Goal: Information Seeking & Learning: Find specific fact

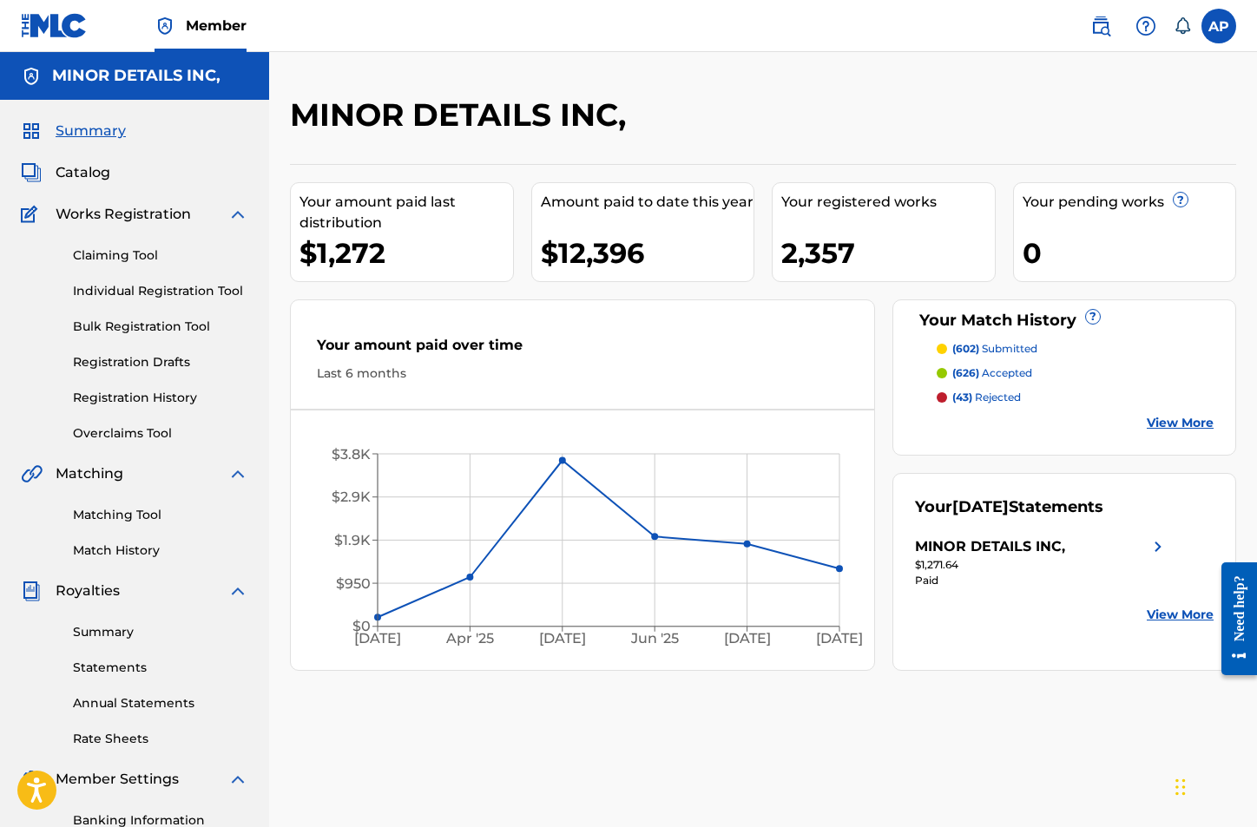
click at [1102, 18] on img at bounding box center [1100, 26] width 21 height 21
click at [136, 512] on link "Matching Tool" at bounding box center [160, 515] width 175 height 18
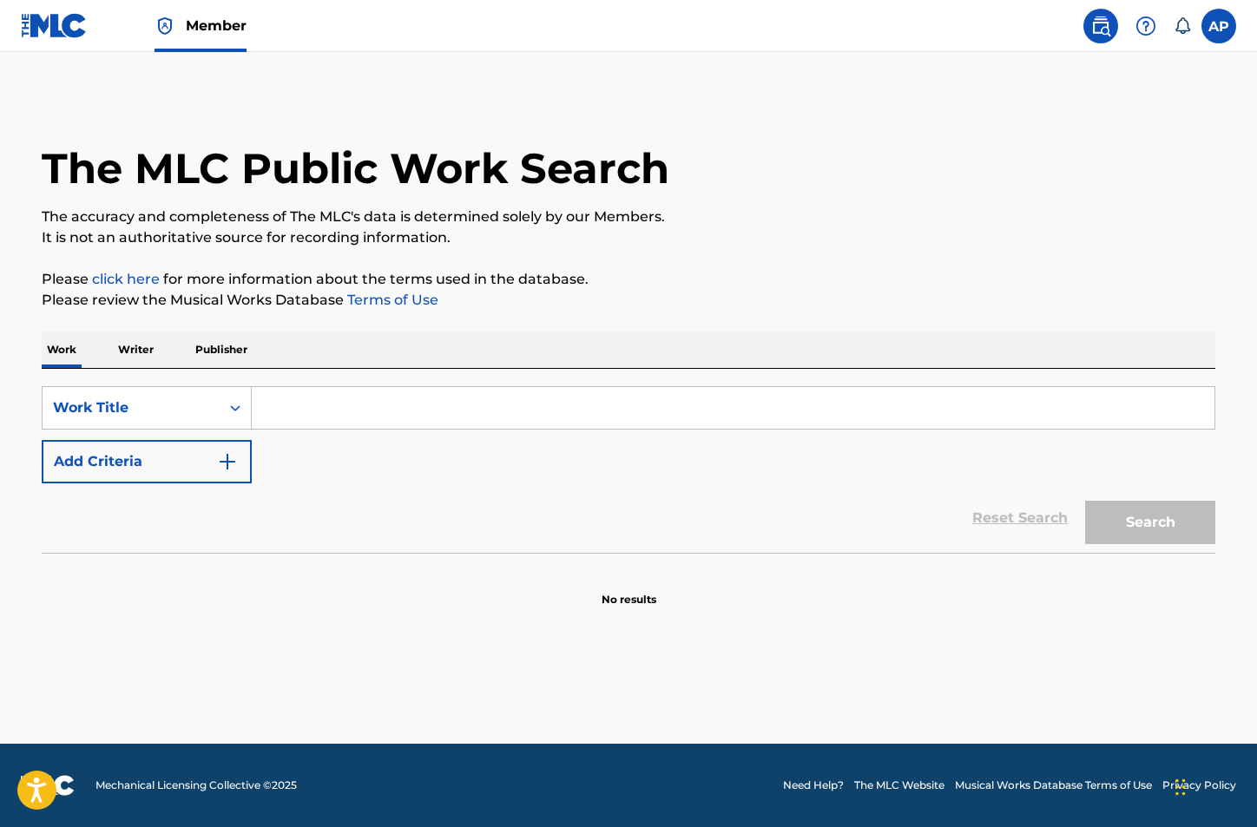
click at [211, 349] on p "Publisher" at bounding box center [221, 350] width 63 height 36
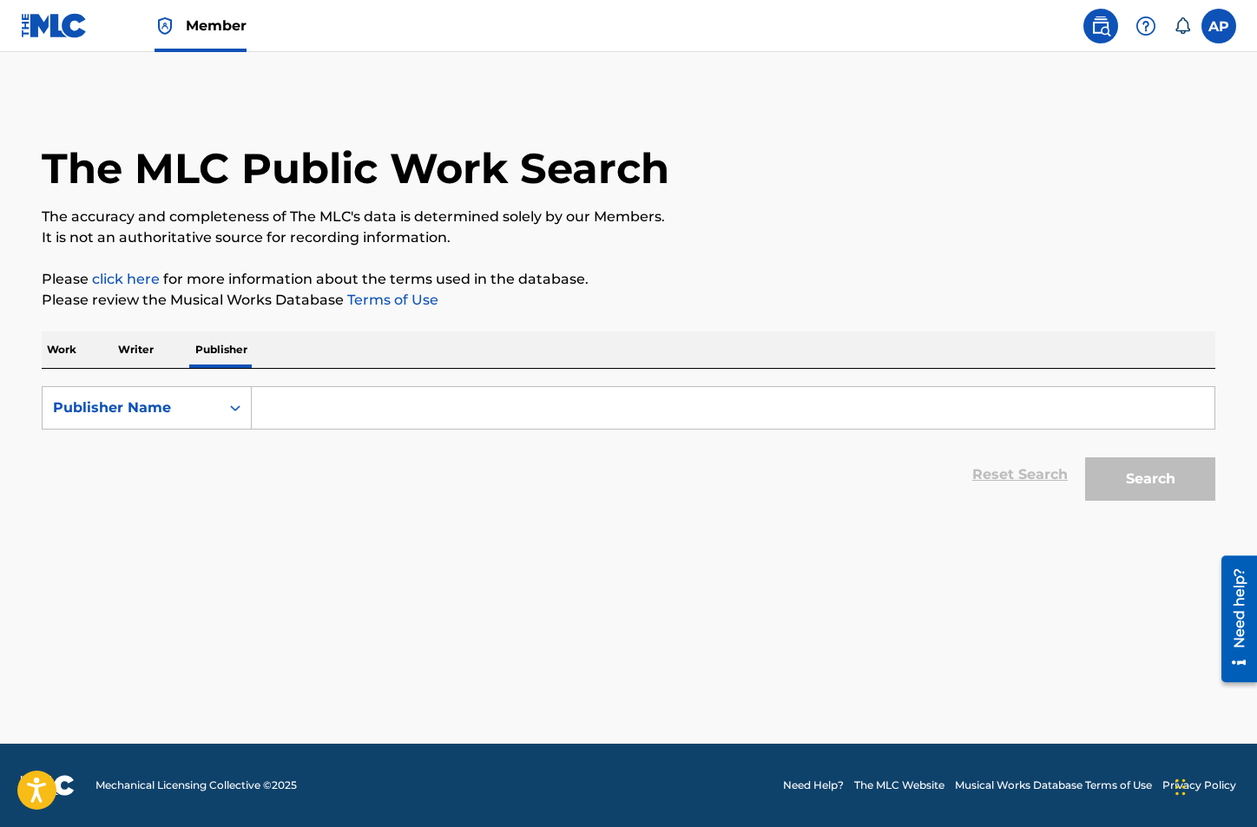
click at [306, 403] on input "Search Form" at bounding box center [733, 408] width 963 height 42
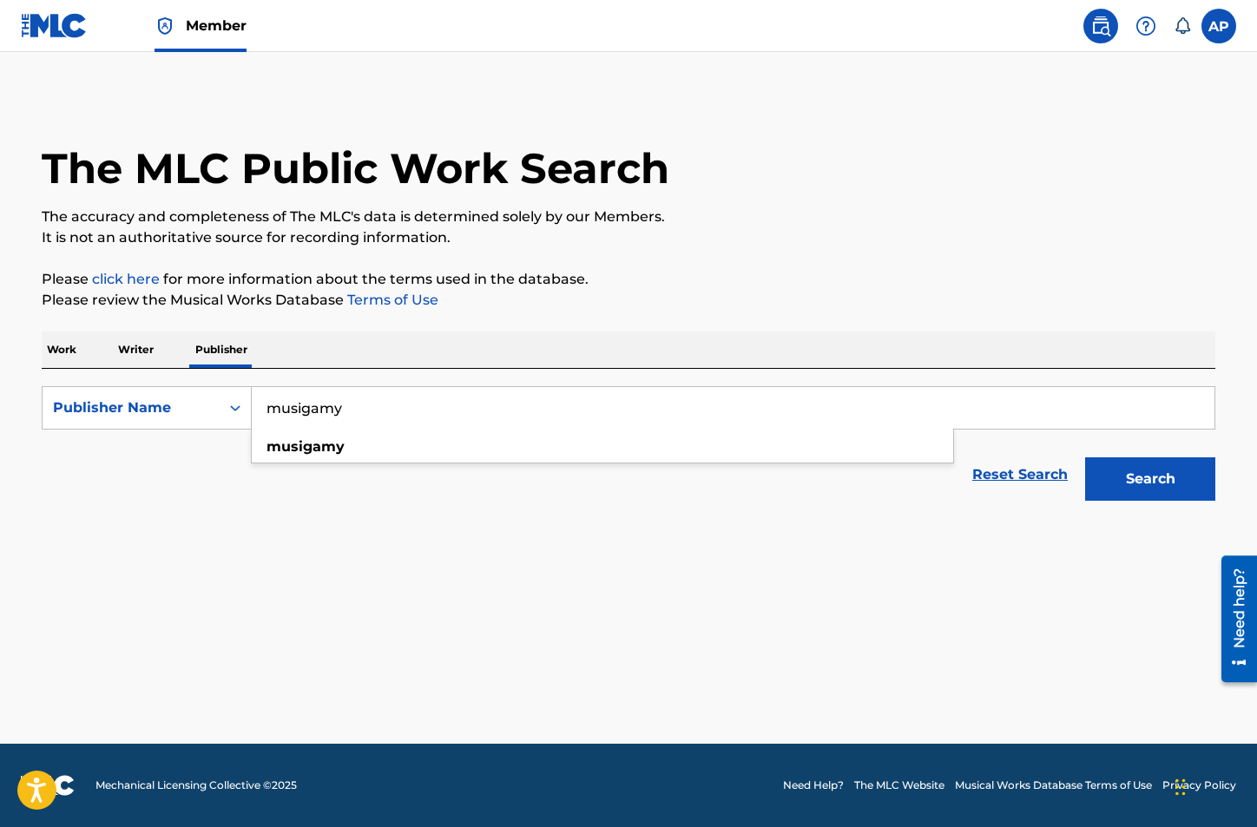
type input "musigamy"
click at [1085, 458] on button "Search" at bounding box center [1150, 479] width 130 height 43
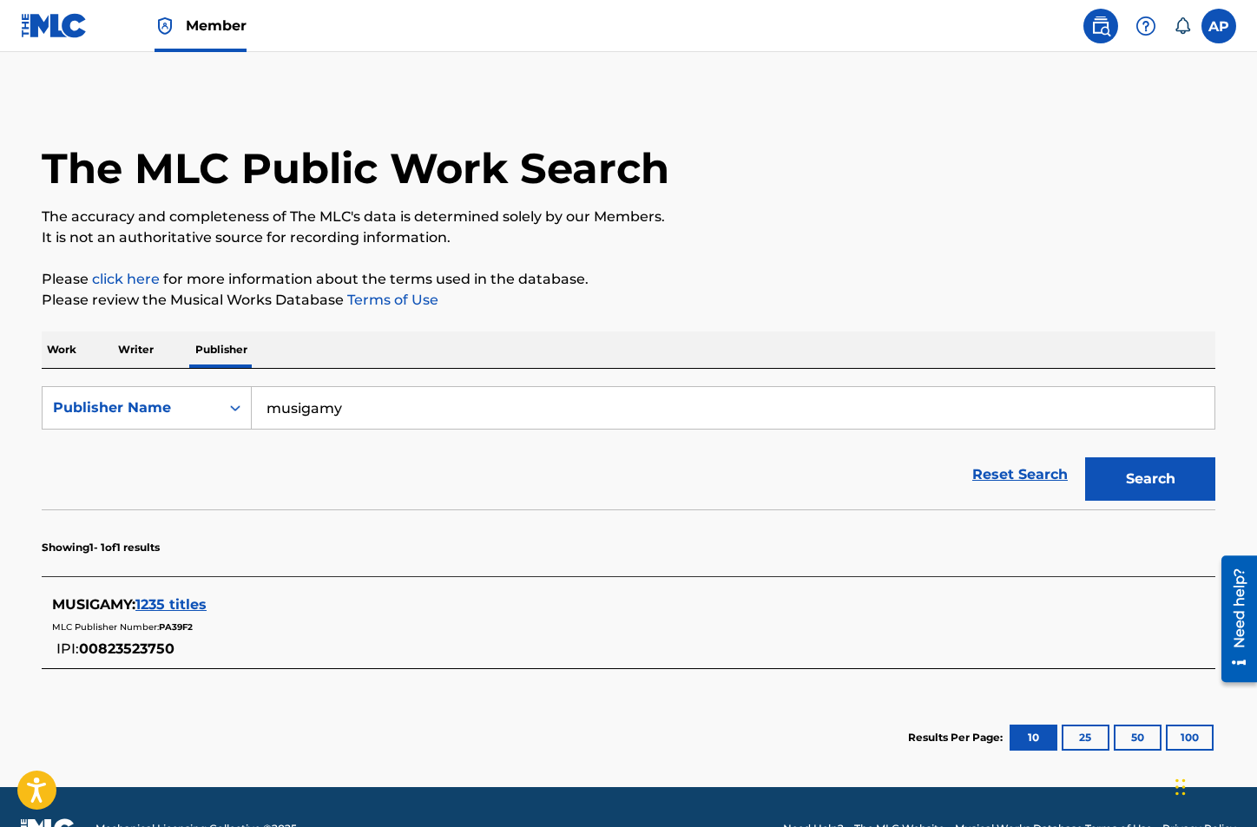
click at [182, 601] on span "1235 titles" at bounding box center [170, 604] width 71 height 16
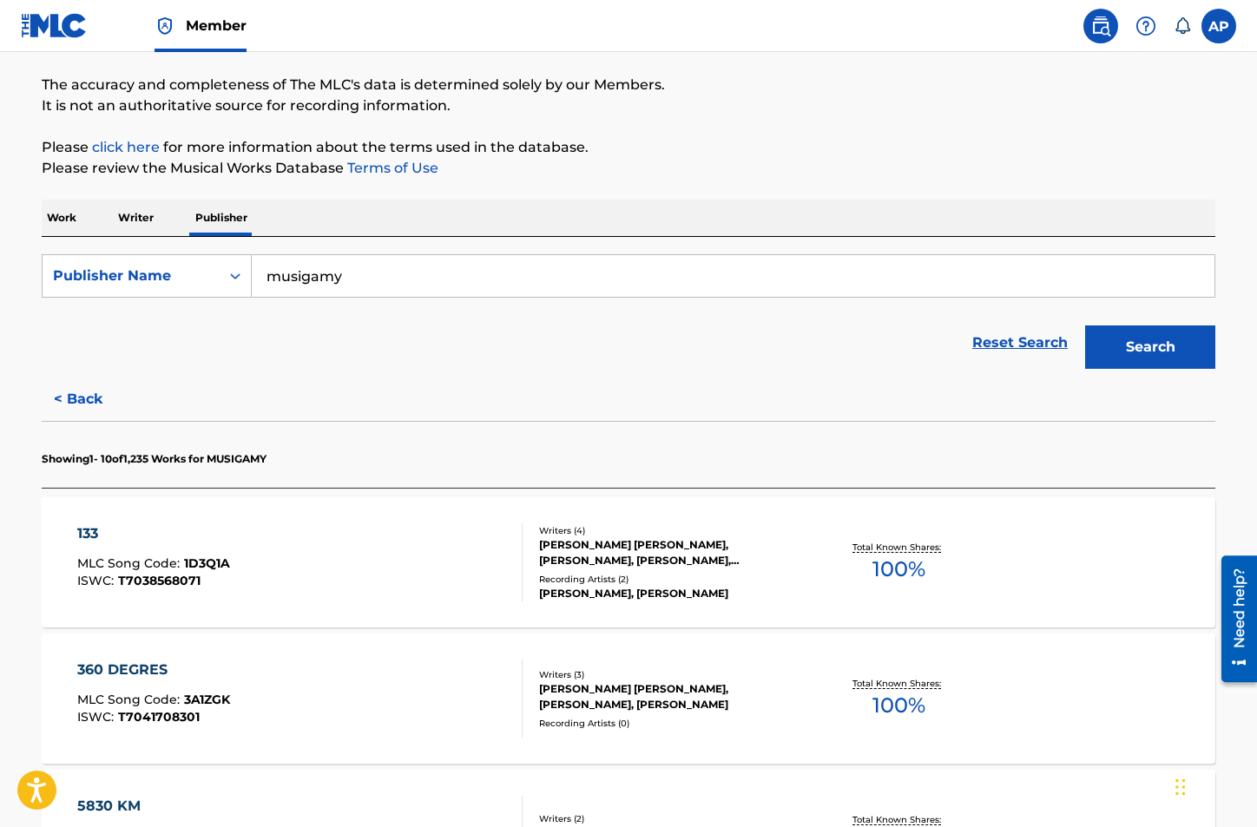
scroll to position [229, 0]
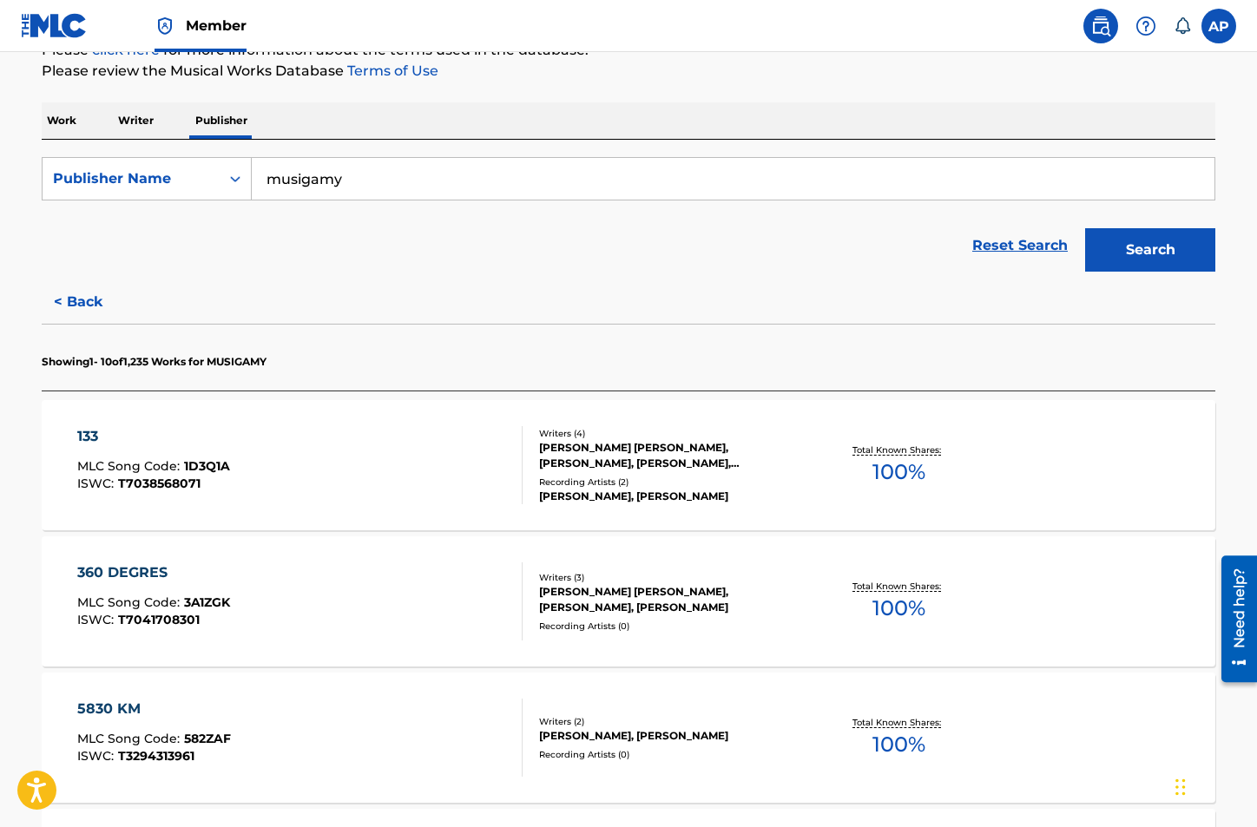
click at [469, 446] on div "133 MLC Song Code : 1D3Q1A ISWC : T7038568071" at bounding box center [300, 465] width 446 height 78
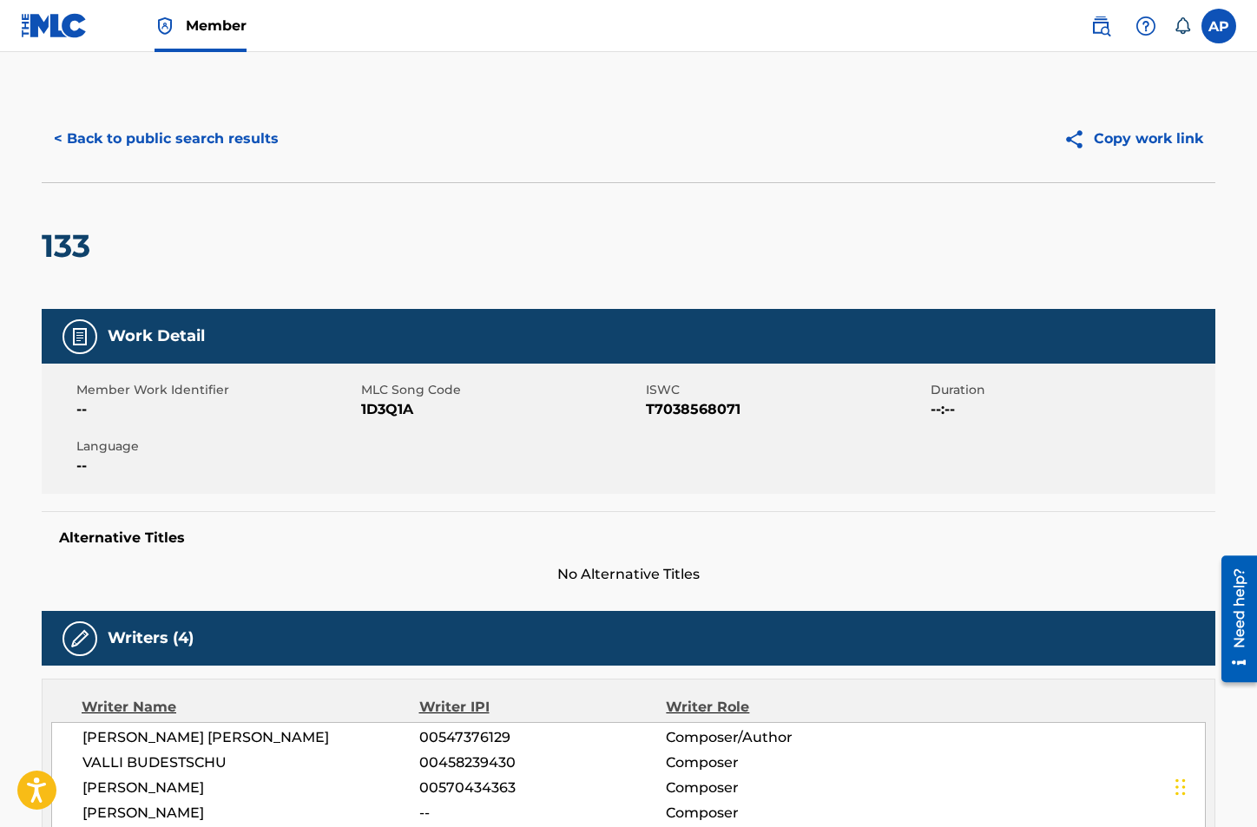
click at [222, 142] on button "< Back to public search results" at bounding box center [166, 138] width 249 height 43
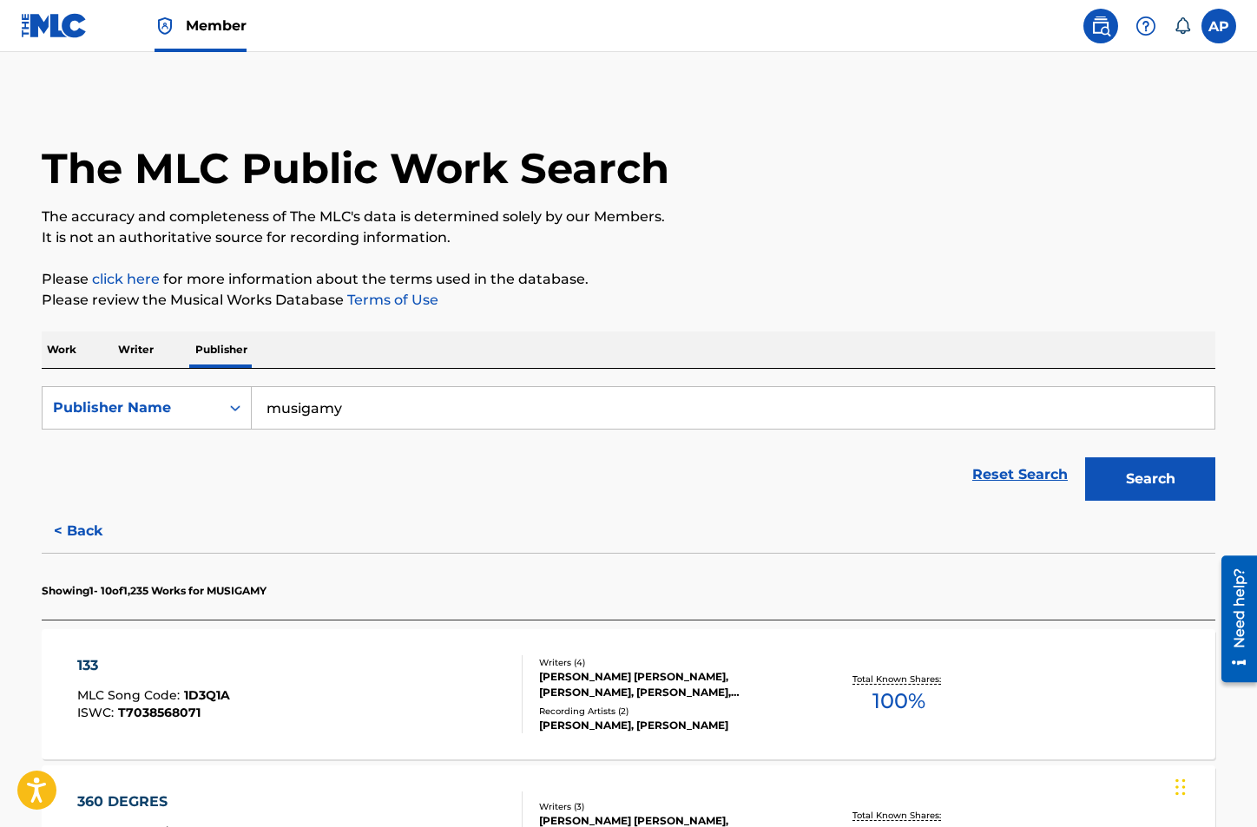
scroll to position [306, 0]
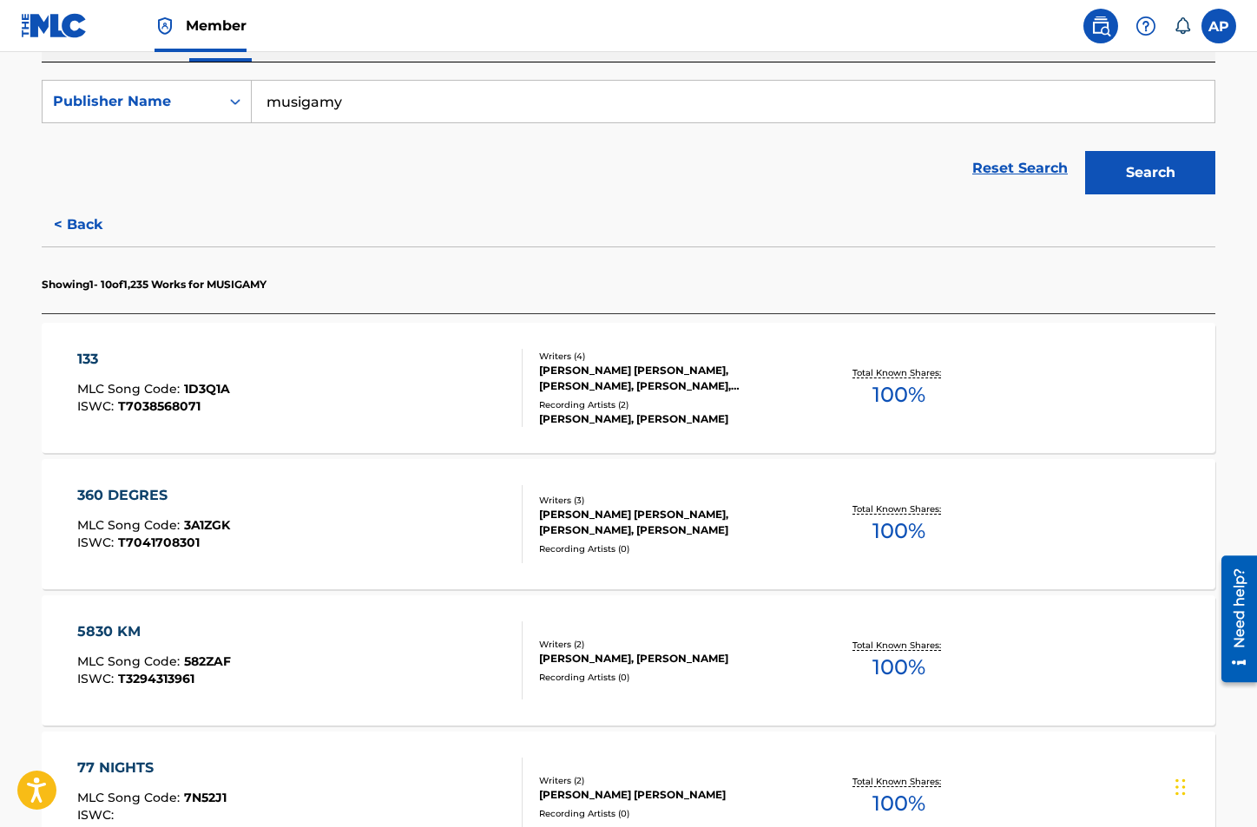
click at [495, 538] on div "360 DEGRES MLC Song Code : 3A1ZGK ISWC : T7041708301" at bounding box center [300, 524] width 446 height 78
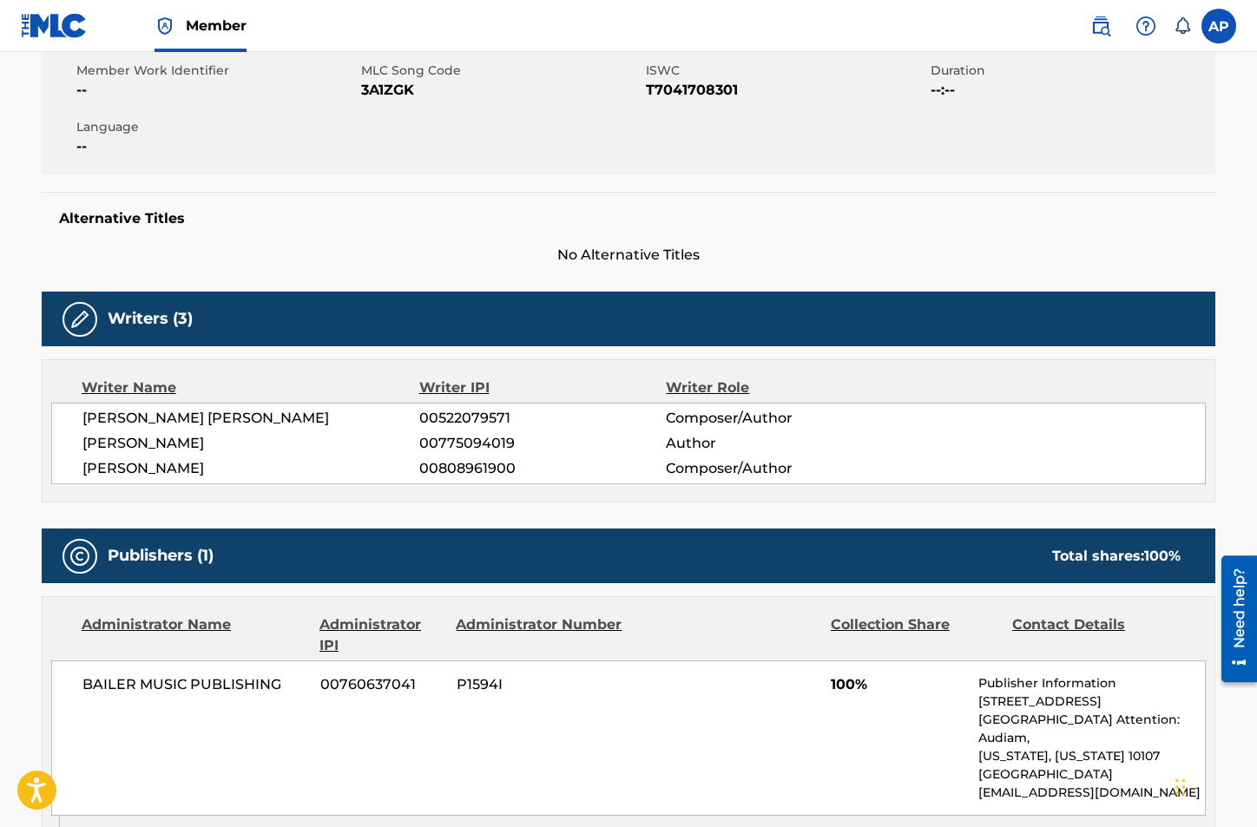
scroll to position [30, 0]
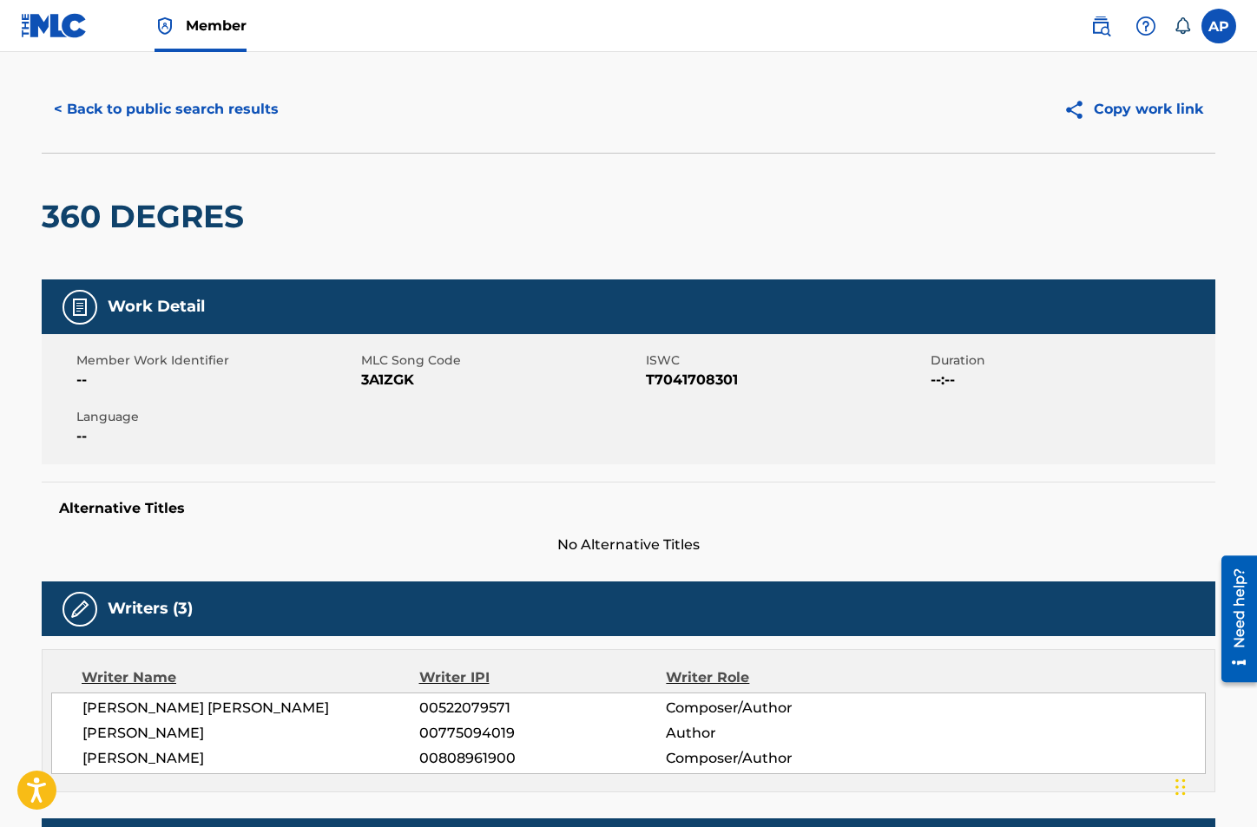
click at [106, 103] on button "< Back to public search results" at bounding box center [166, 109] width 249 height 43
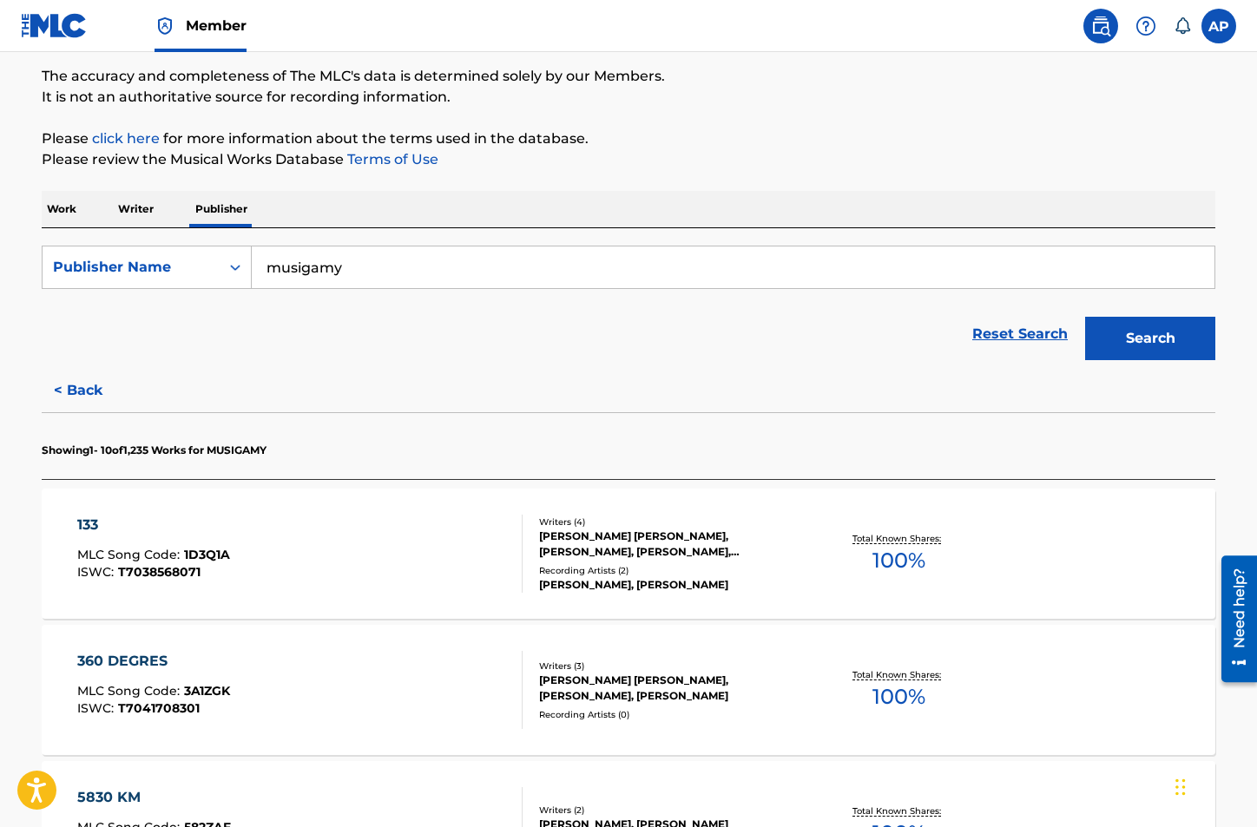
scroll to position [293, 0]
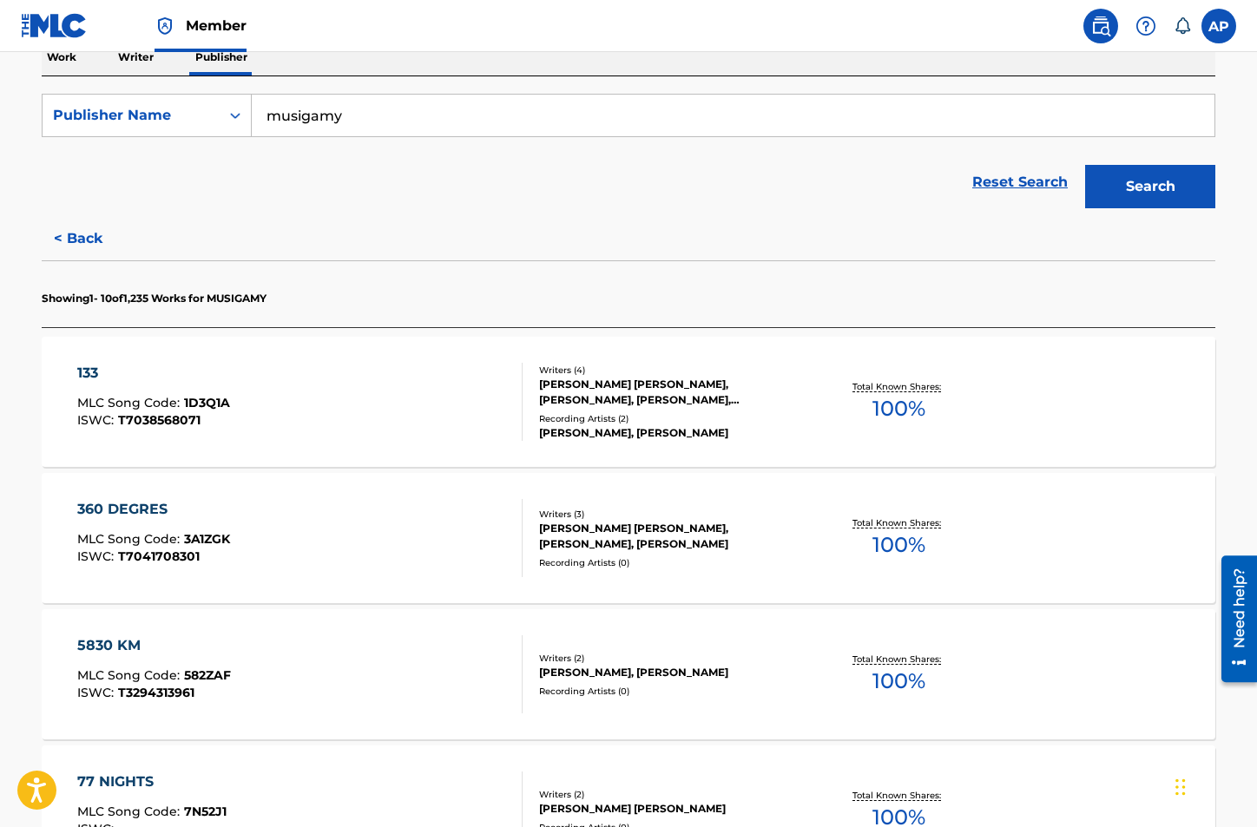
click at [427, 643] on div "5830 KM MLC Song Code : 582ZAF ISWC : T3294313961" at bounding box center [300, 674] width 446 height 78
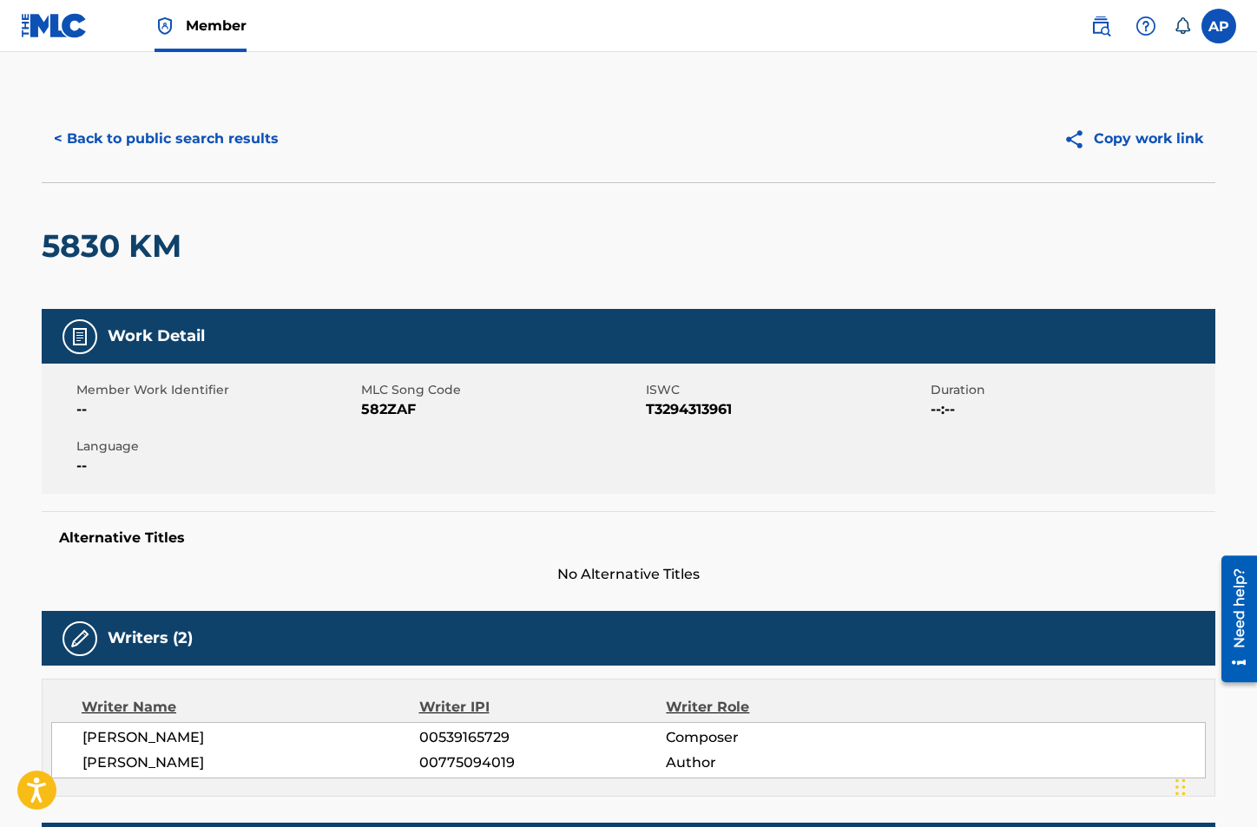
click at [177, 144] on button "< Back to public search results" at bounding box center [166, 138] width 249 height 43
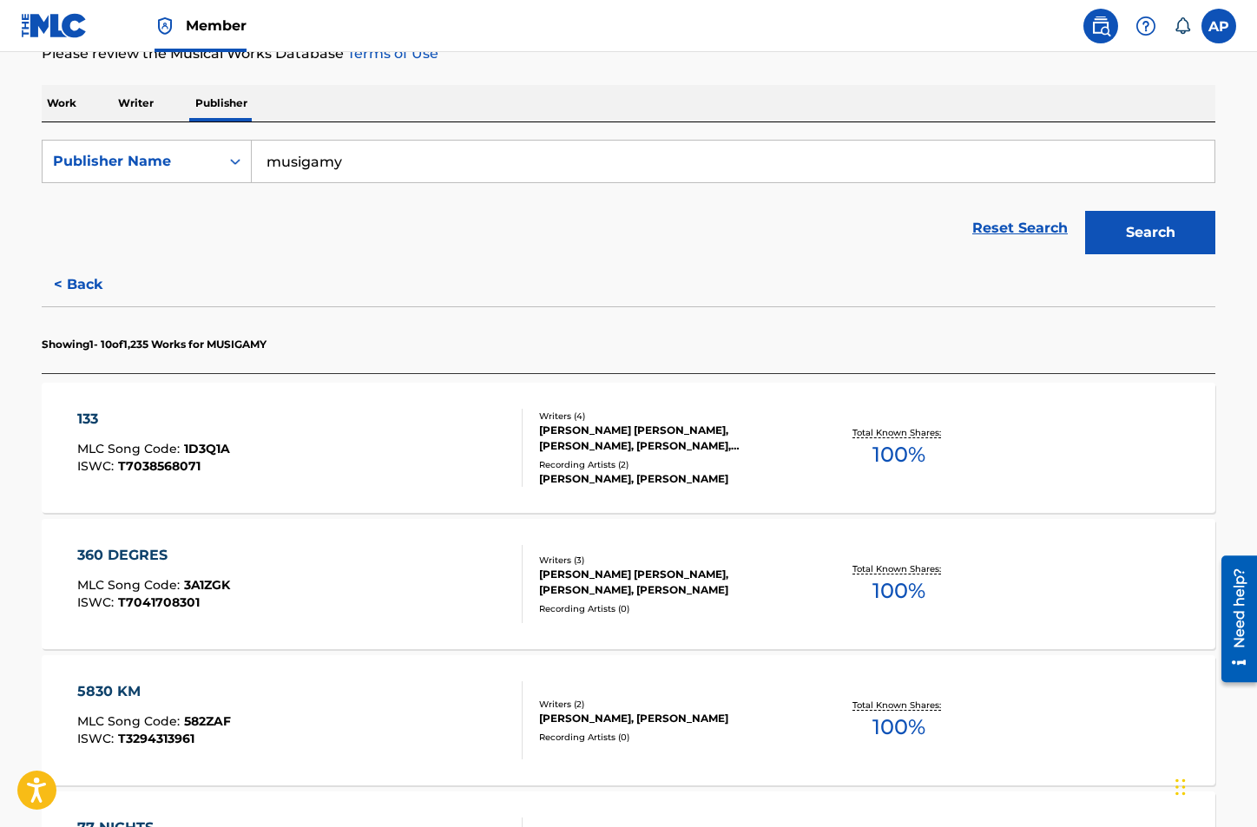
scroll to position [512, 0]
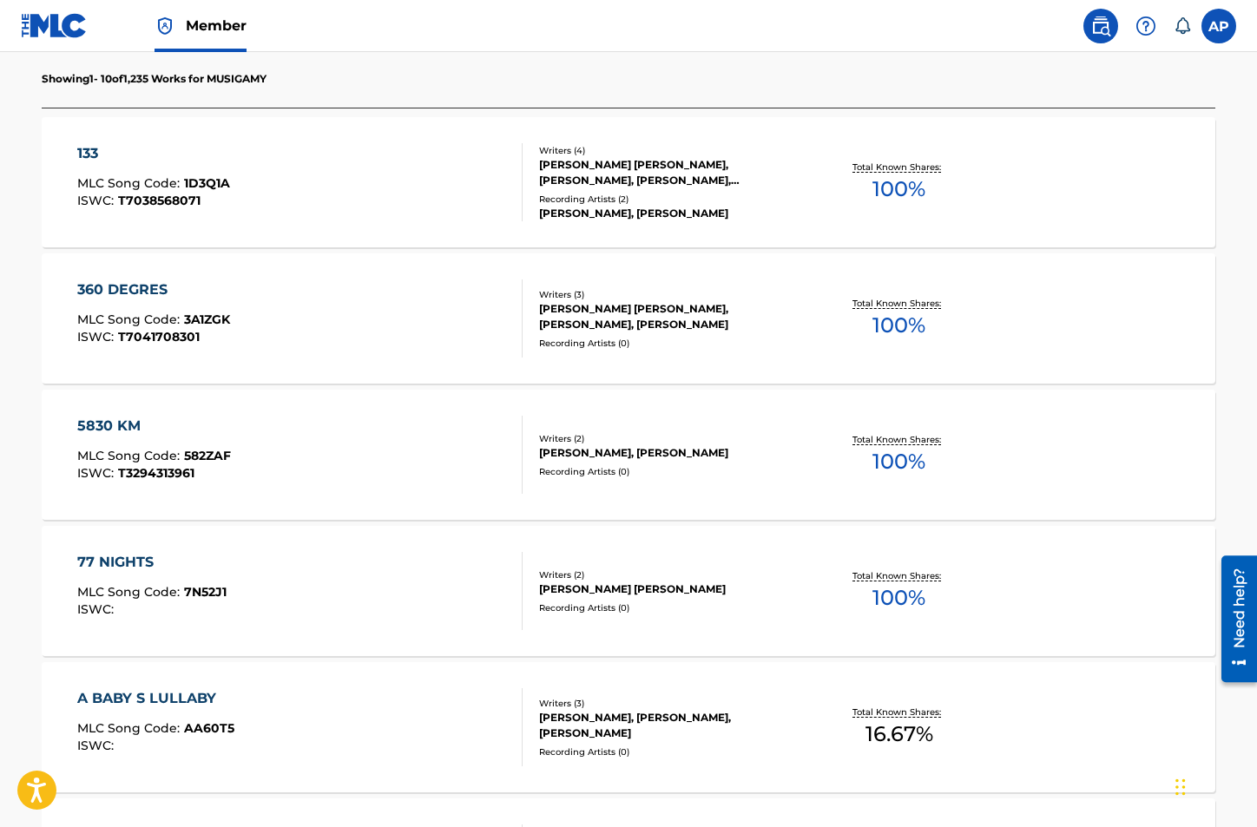
click at [472, 556] on div "77 NIGHTS MLC Song Code : 7N52J1 ISWC :" at bounding box center [300, 591] width 446 height 78
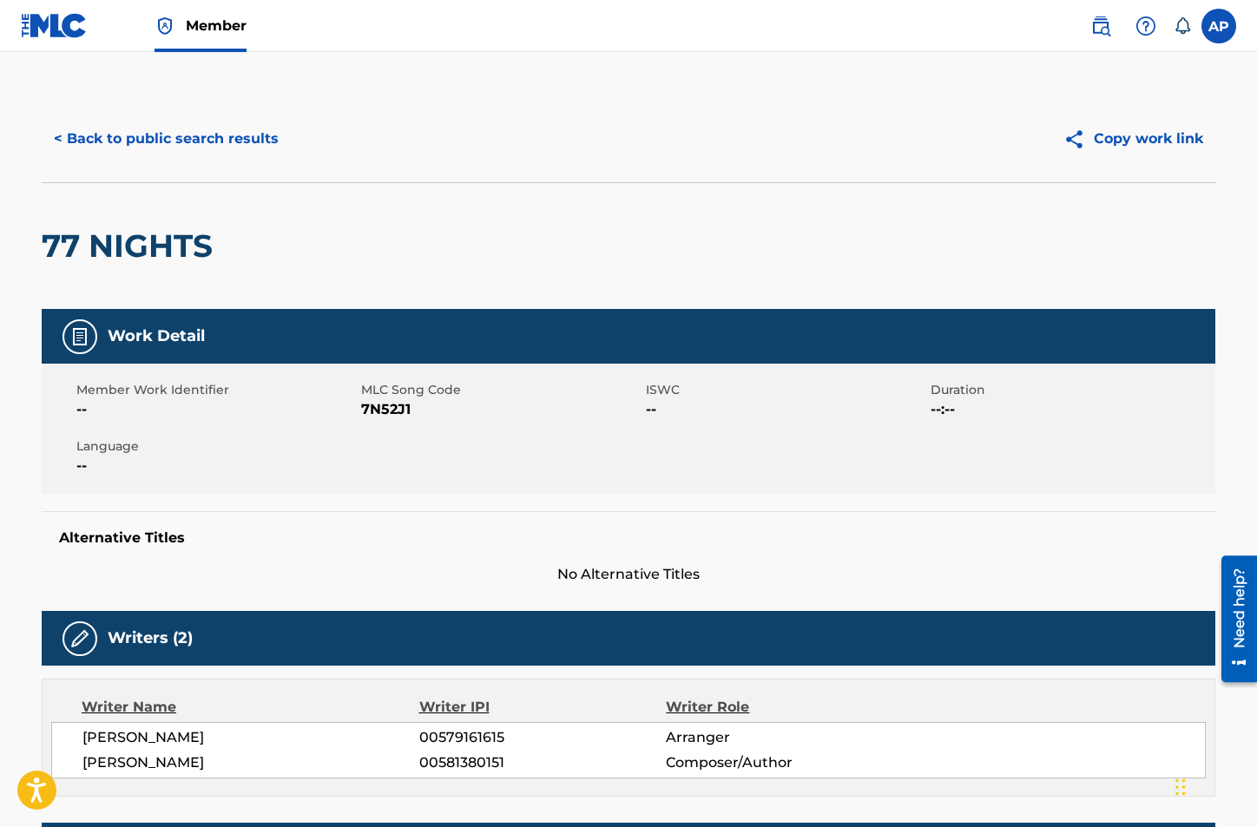
click at [225, 128] on button "< Back to public search results" at bounding box center [166, 138] width 249 height 43
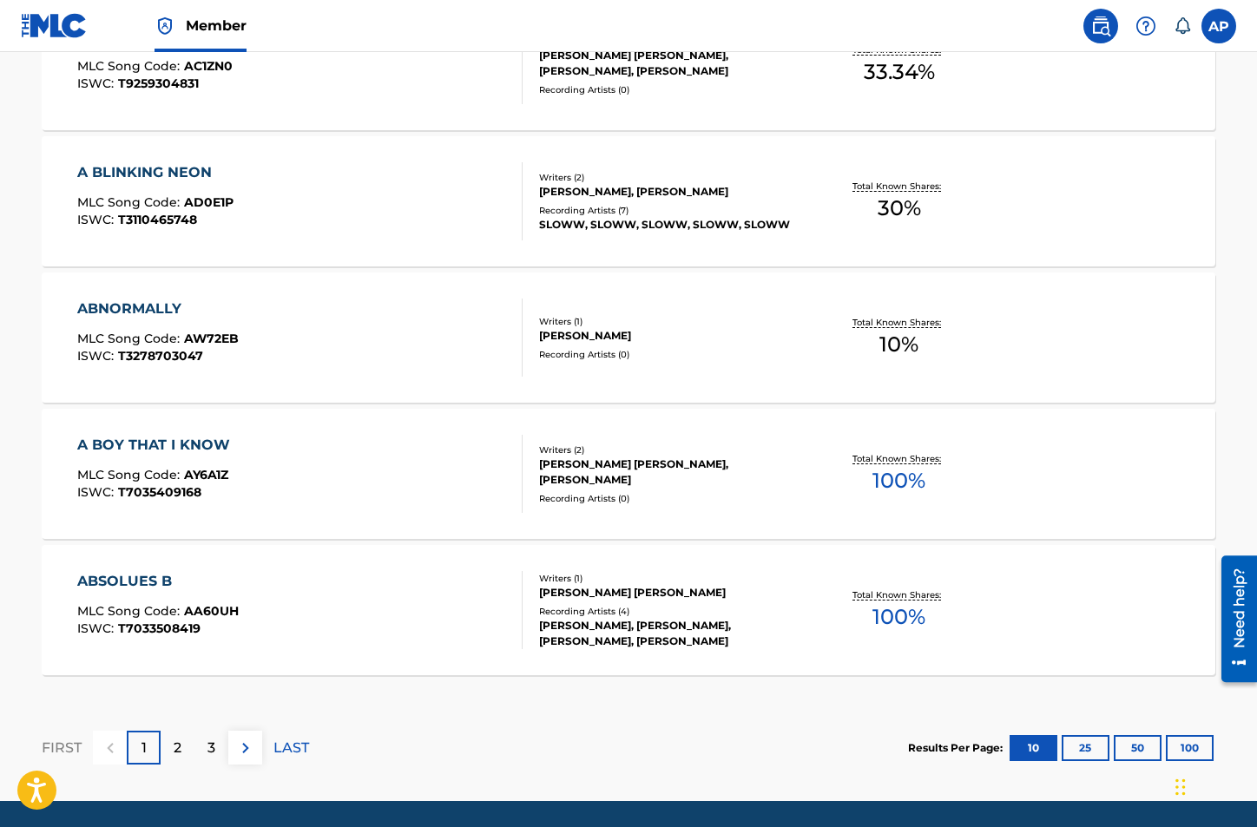
scroll to position [1366, 0]
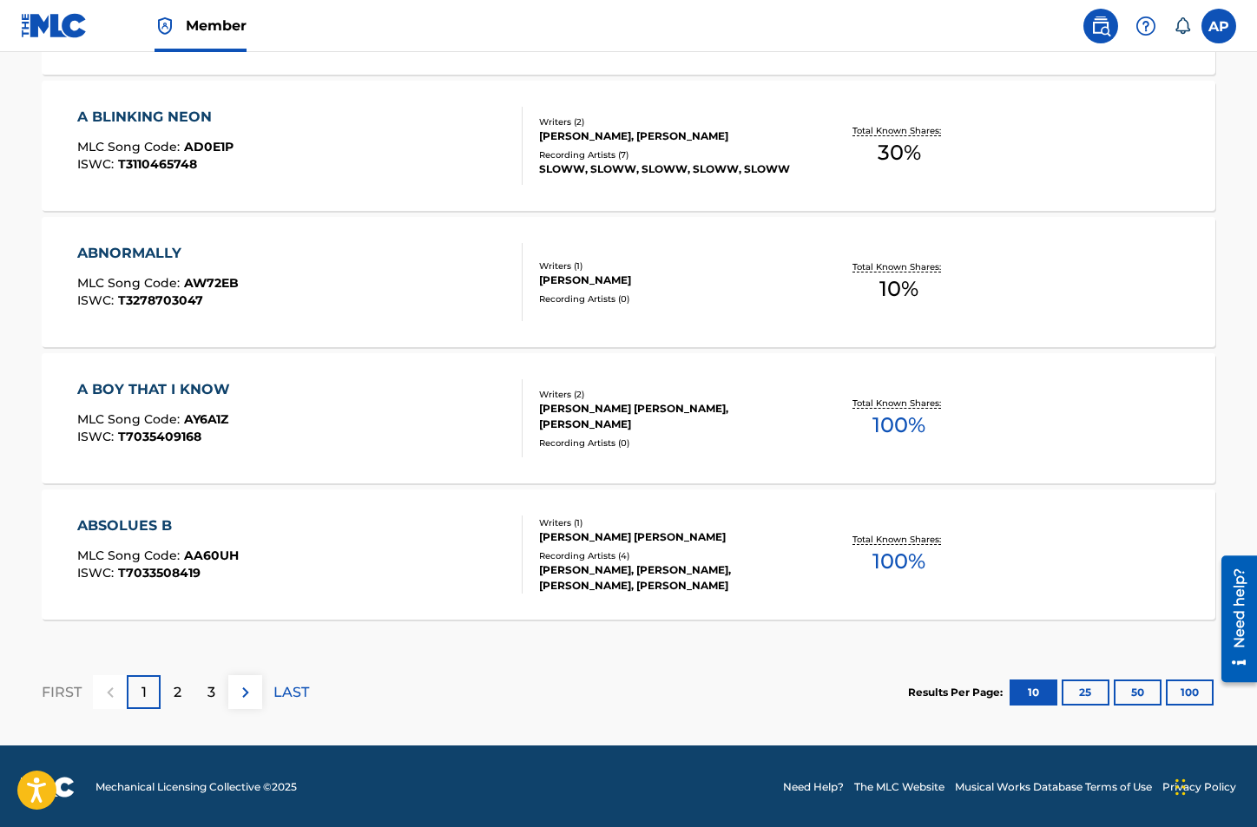
click at [1201, 681] on button "100" at bounding box center [1190, 693] width 48 height 26
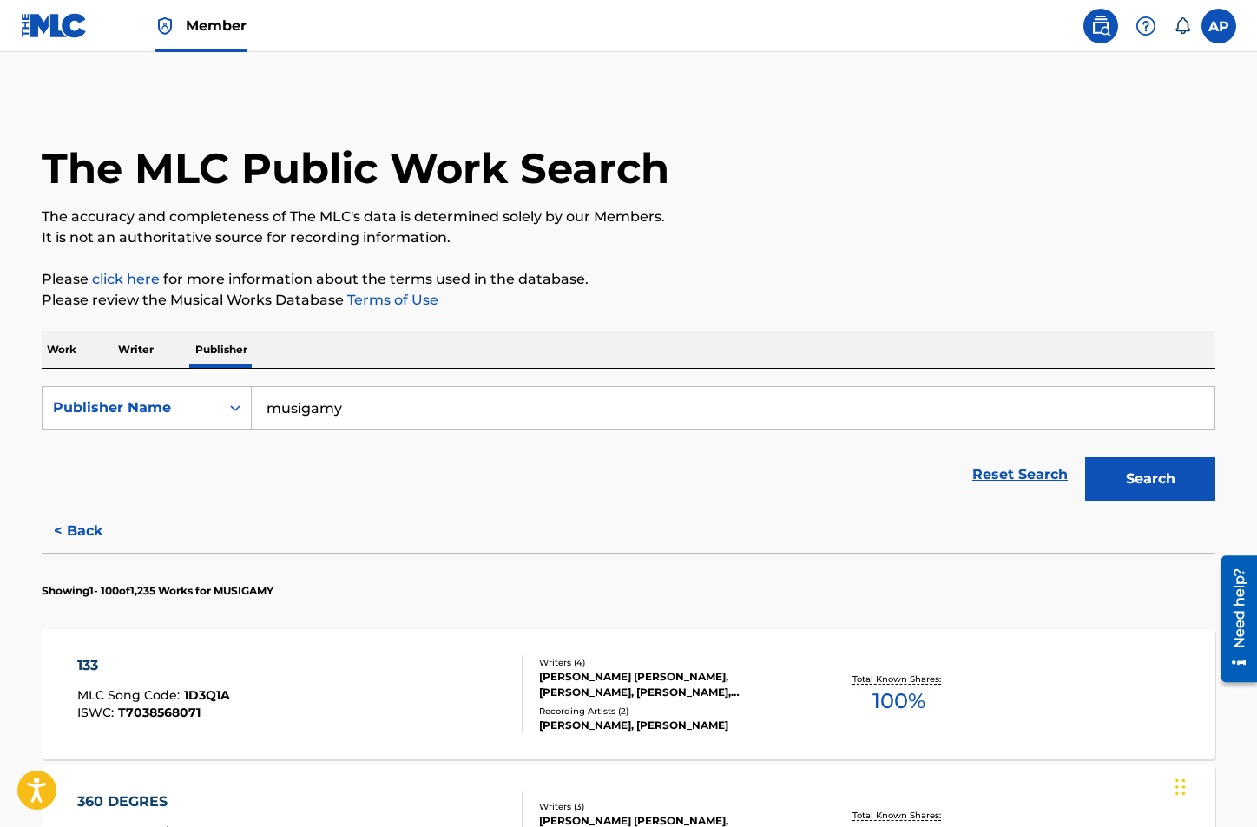
scroll to position [747, 0]
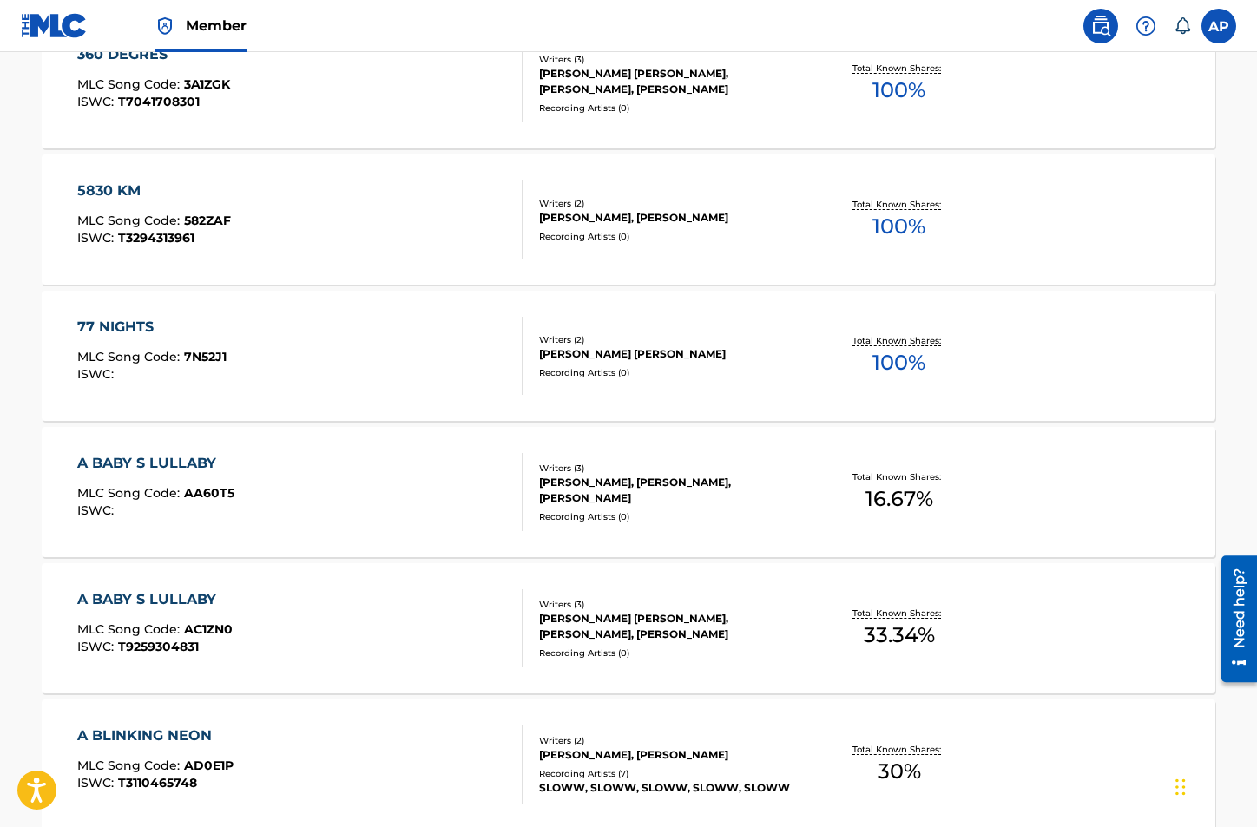
click at [411, 492] on div "A BABY S LULLABY MLC Song Code : AA60T5 ISWC :" at bounding box center [300, 492] width 446 height 78
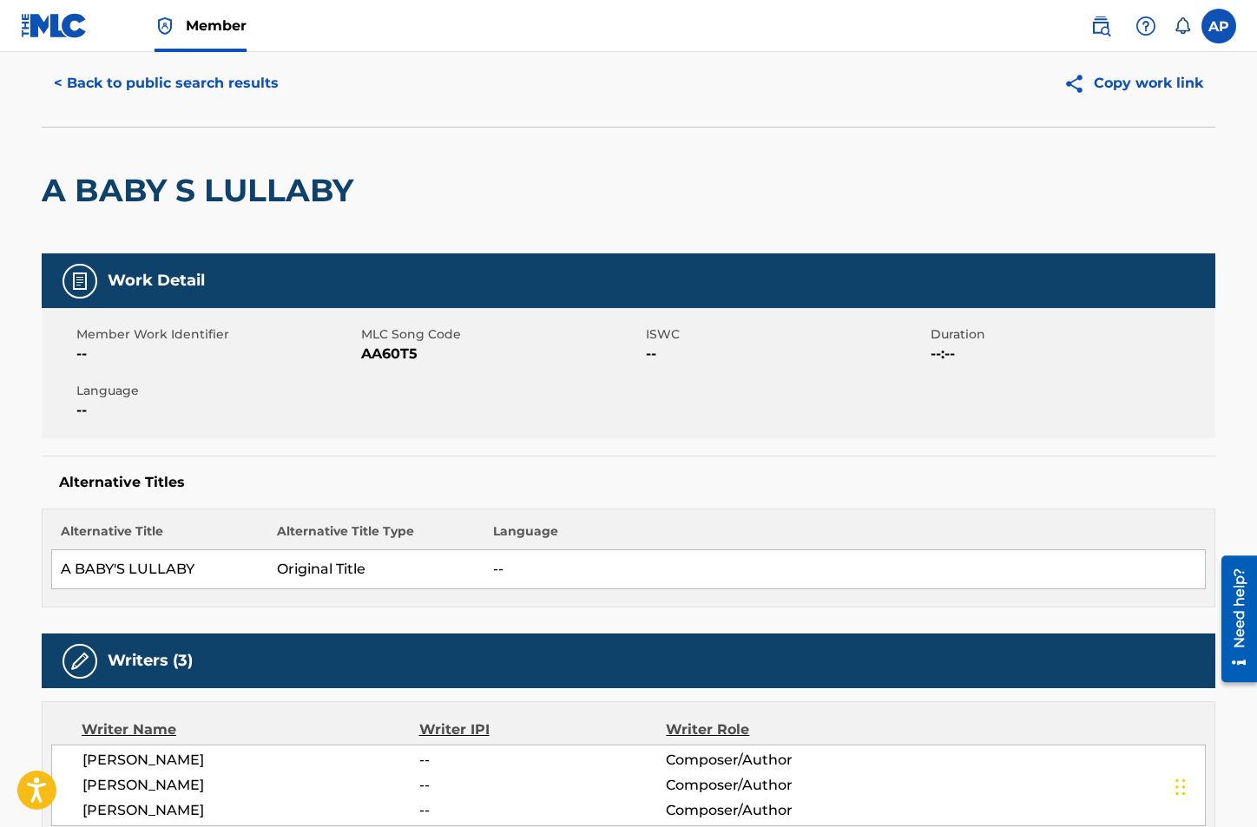
scroll to position [15, 0]
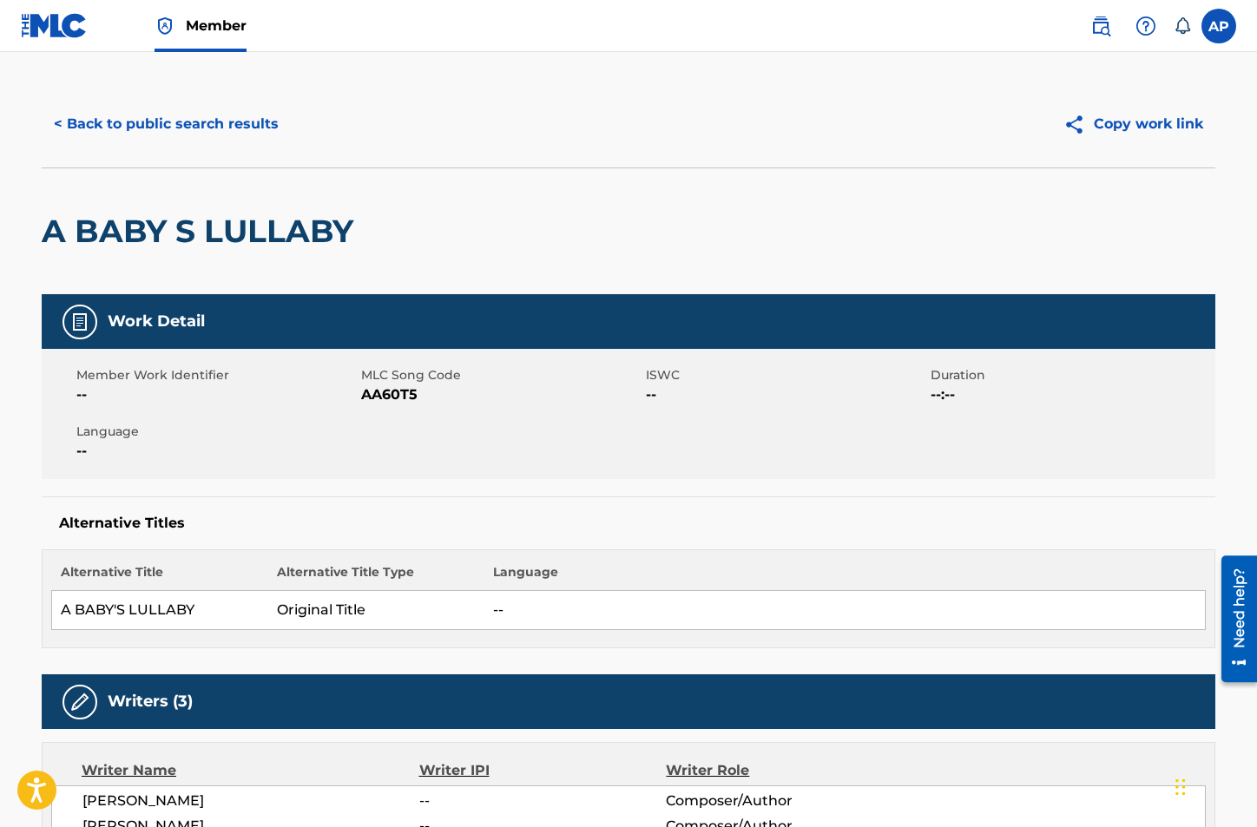
click at [221, 133] on button "< Back to public search results" at bounding box center [166, 123] width 249 height 43
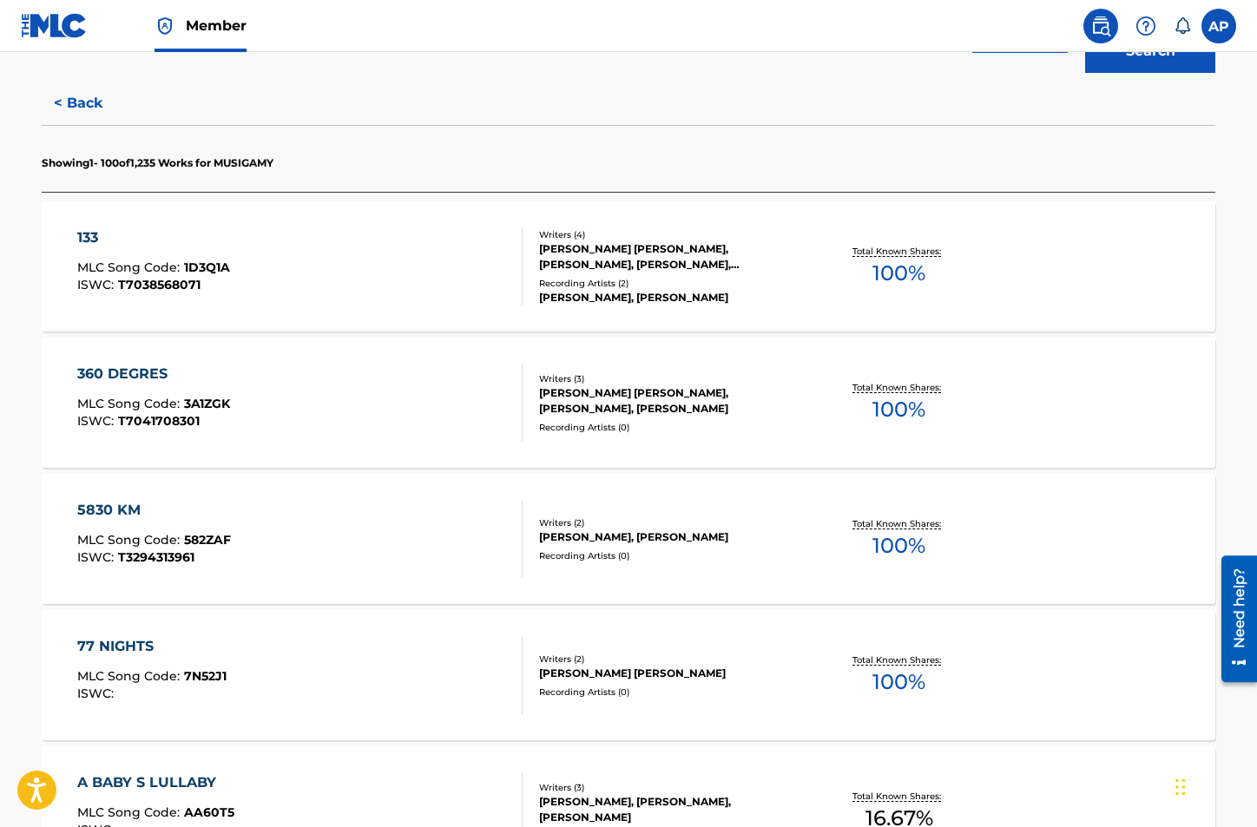
scroll to position [590, 0]
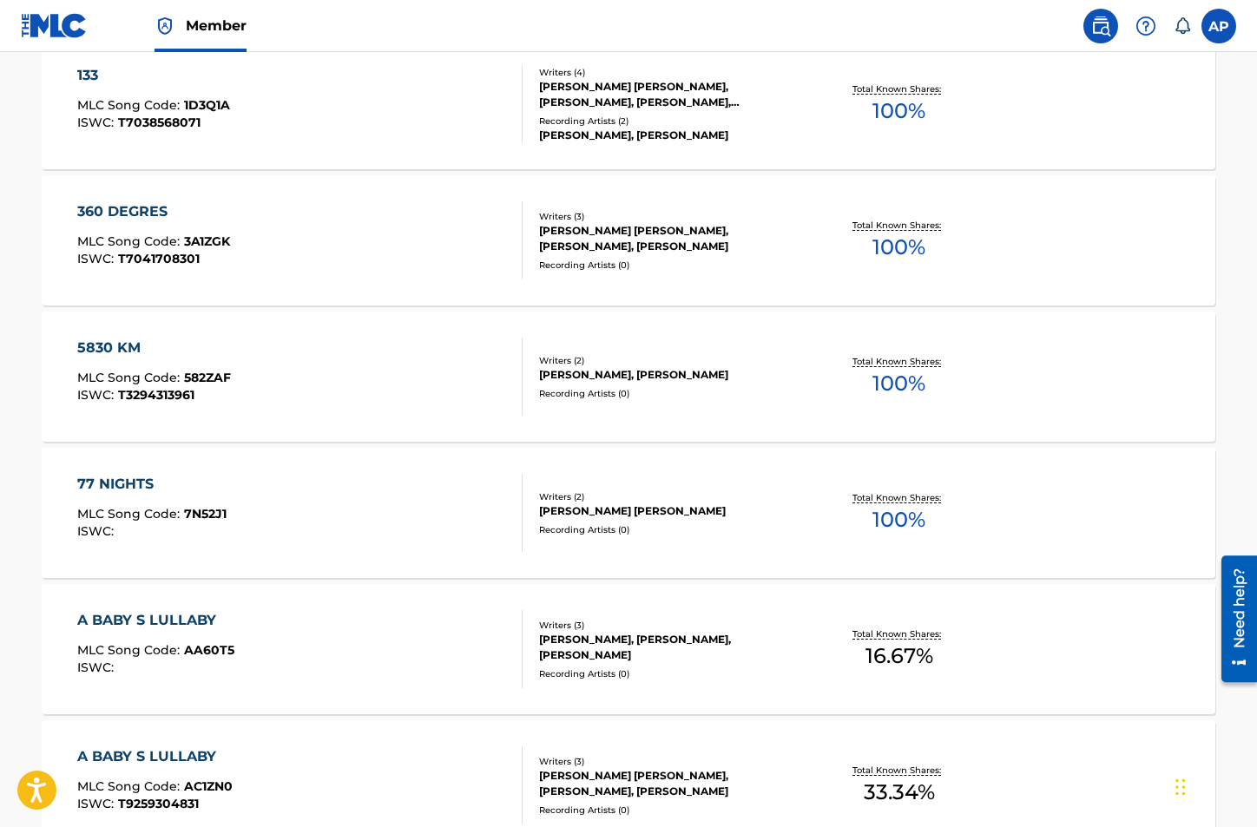
click at [385, 635] on div "A BABY S LULLABY MLC Song Code : AA60T5 ISWC :" at bounding box center [300, 649] width 446 height 78
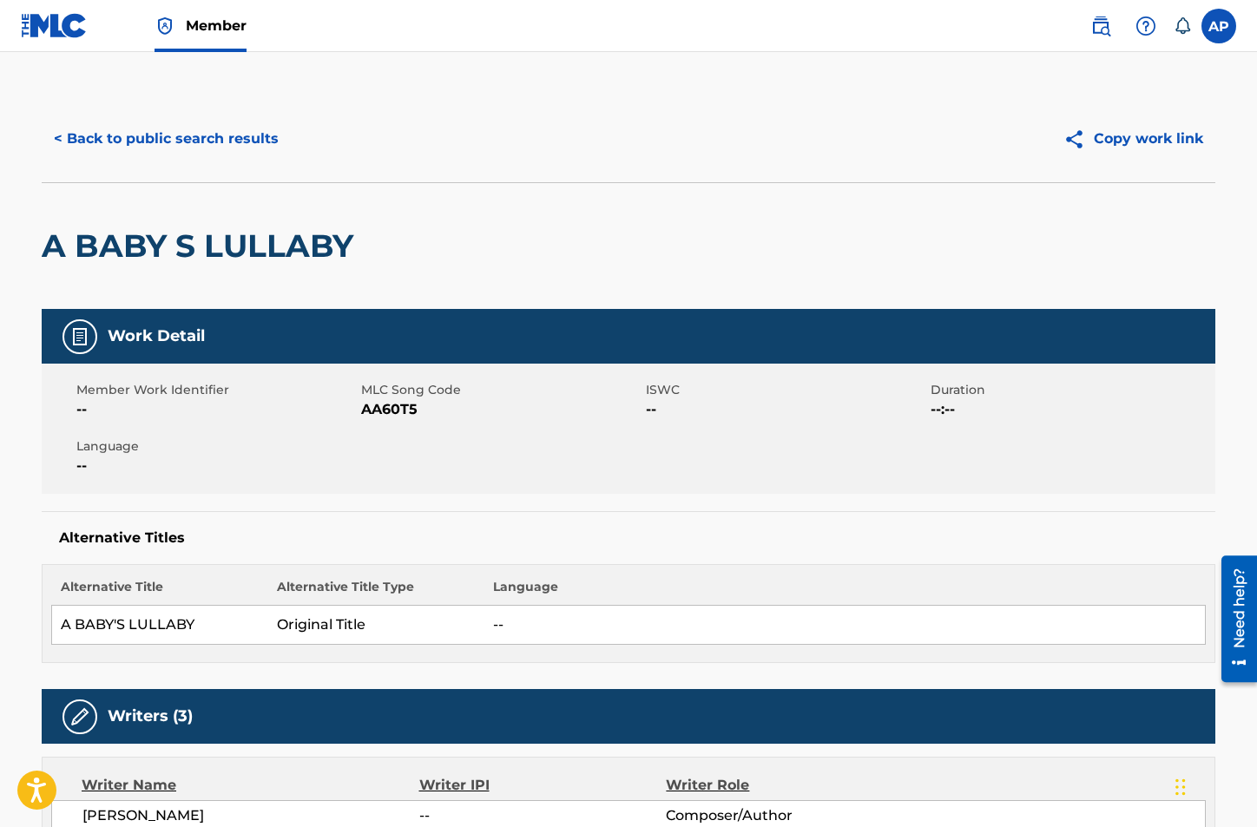
scroll to position [5, 0]
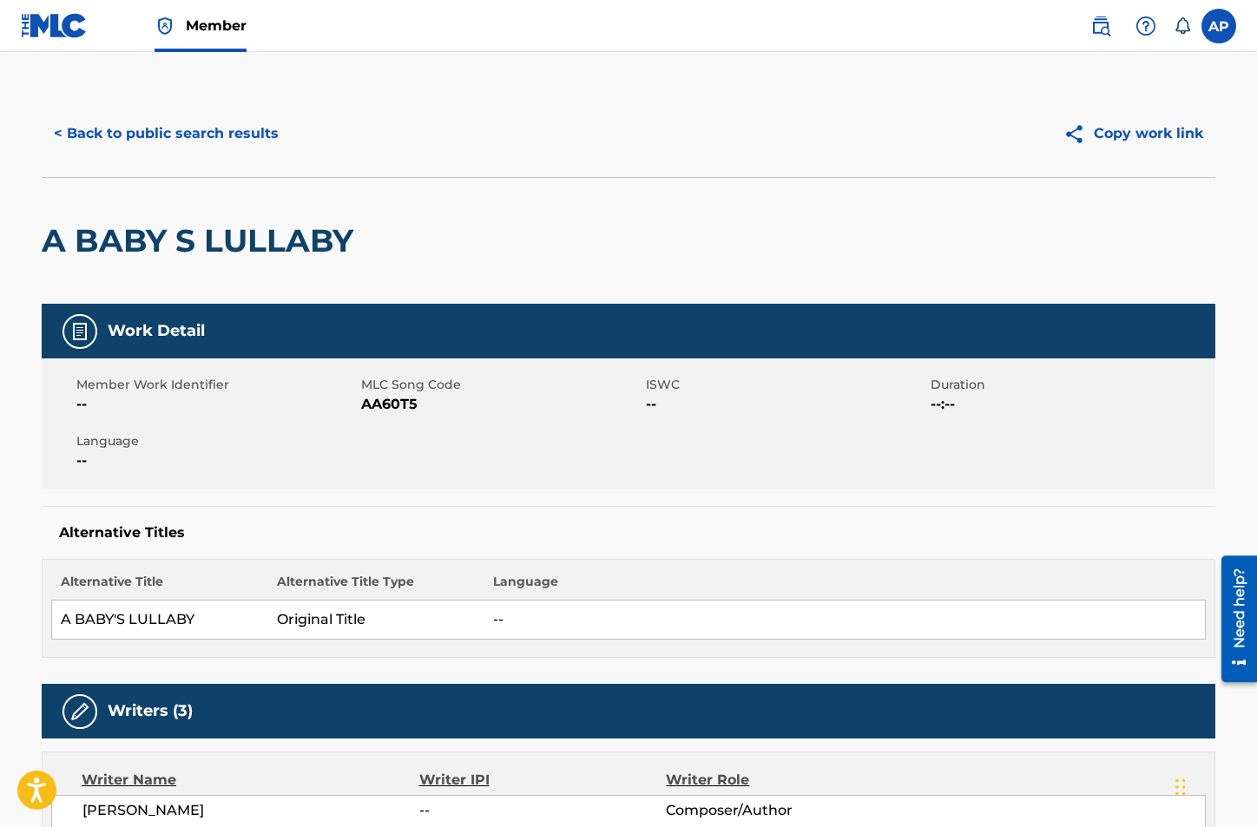
click at [244, 131] on button "< Back to public search results" at bounding box center [166, 133] width 249 height 43
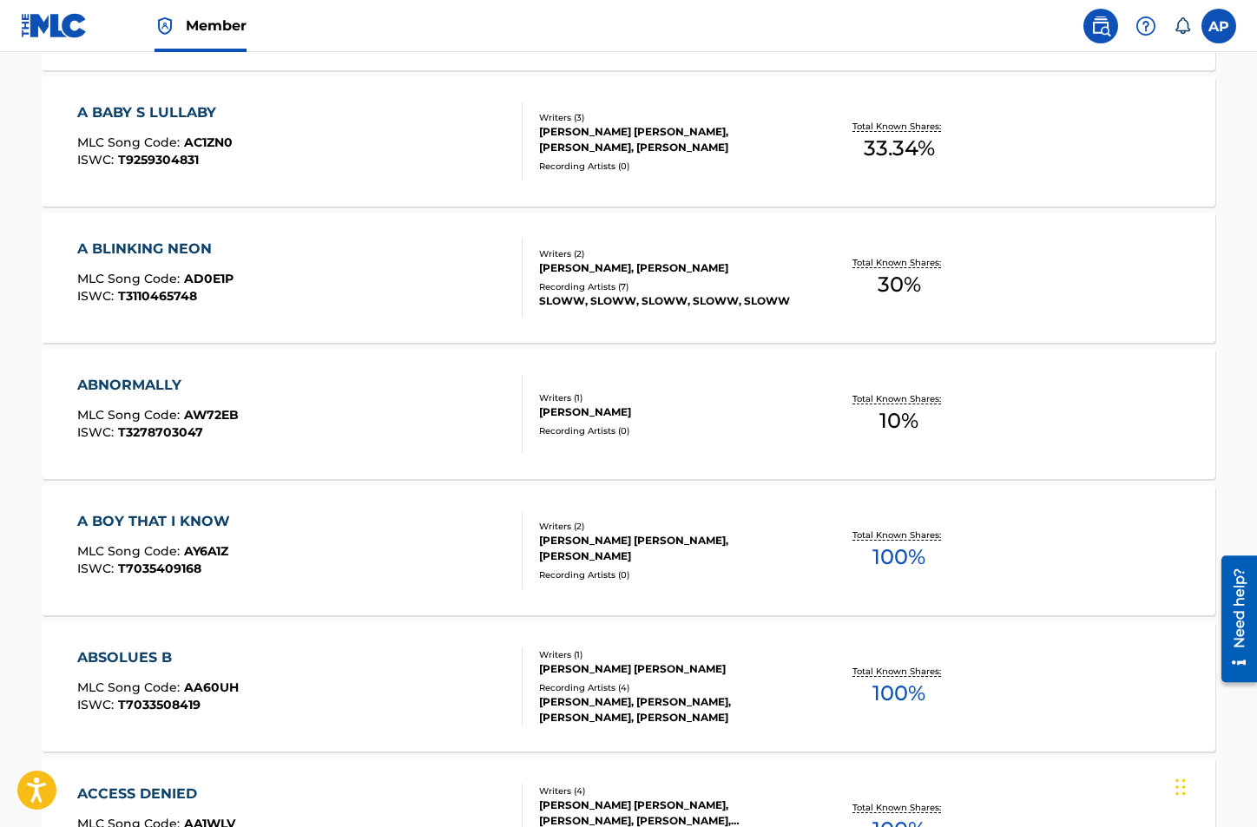
scroll to position [1237, 0]
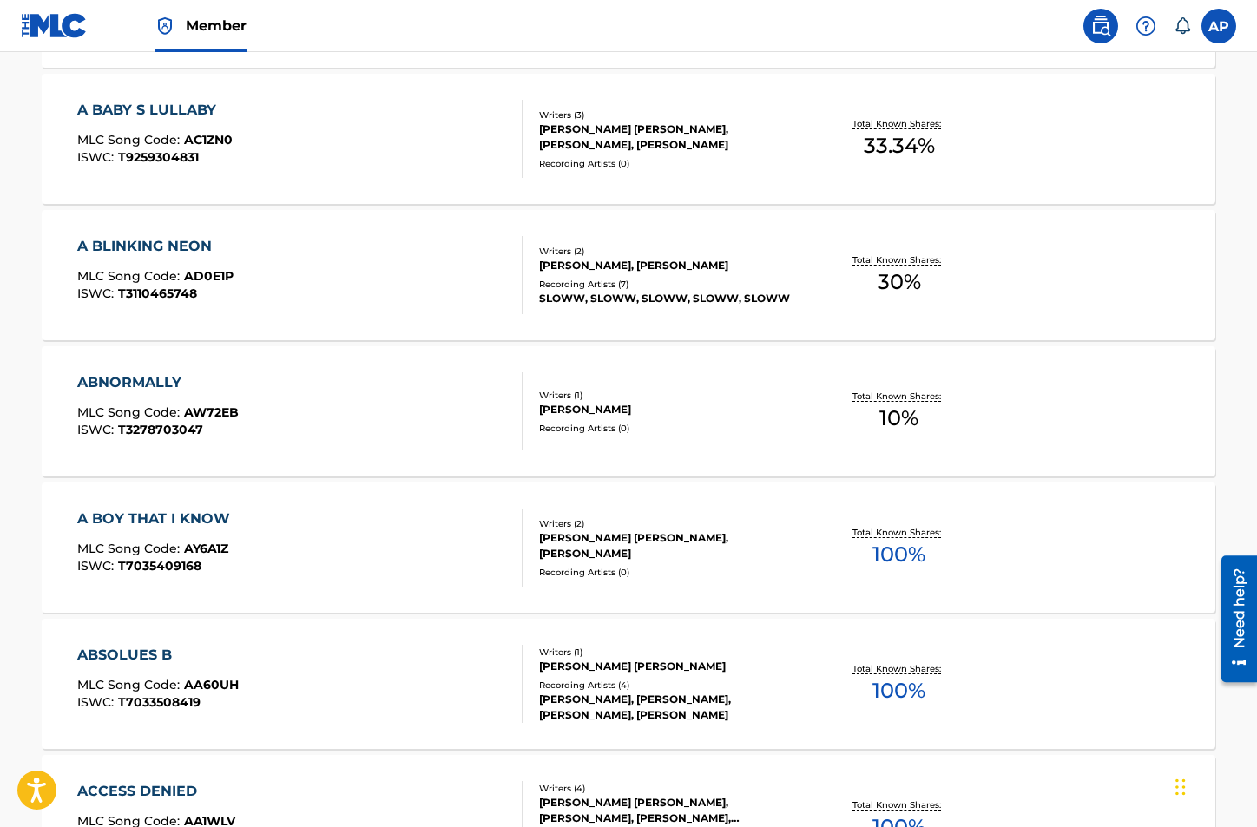
click at [381, 628] on div "ABSOLUES B MLC Song Code : AA60UH ISWC : T7033508419 Writers ( 1 ) [PERSON_NAME…" at bounding box center [629, 684] width 1174 height 130
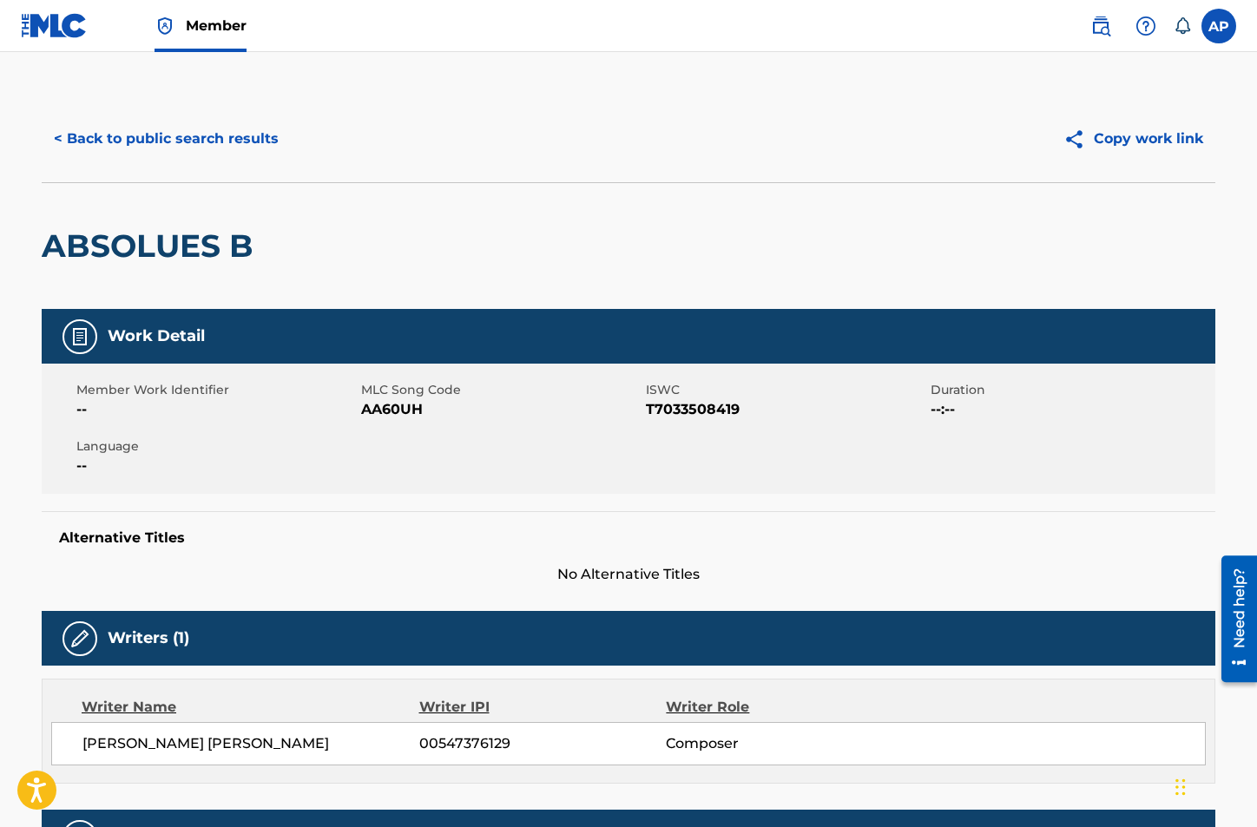
click at [179, 127] on button "< Back to public search results" at bounding box center [166, 138] width 249 height 43
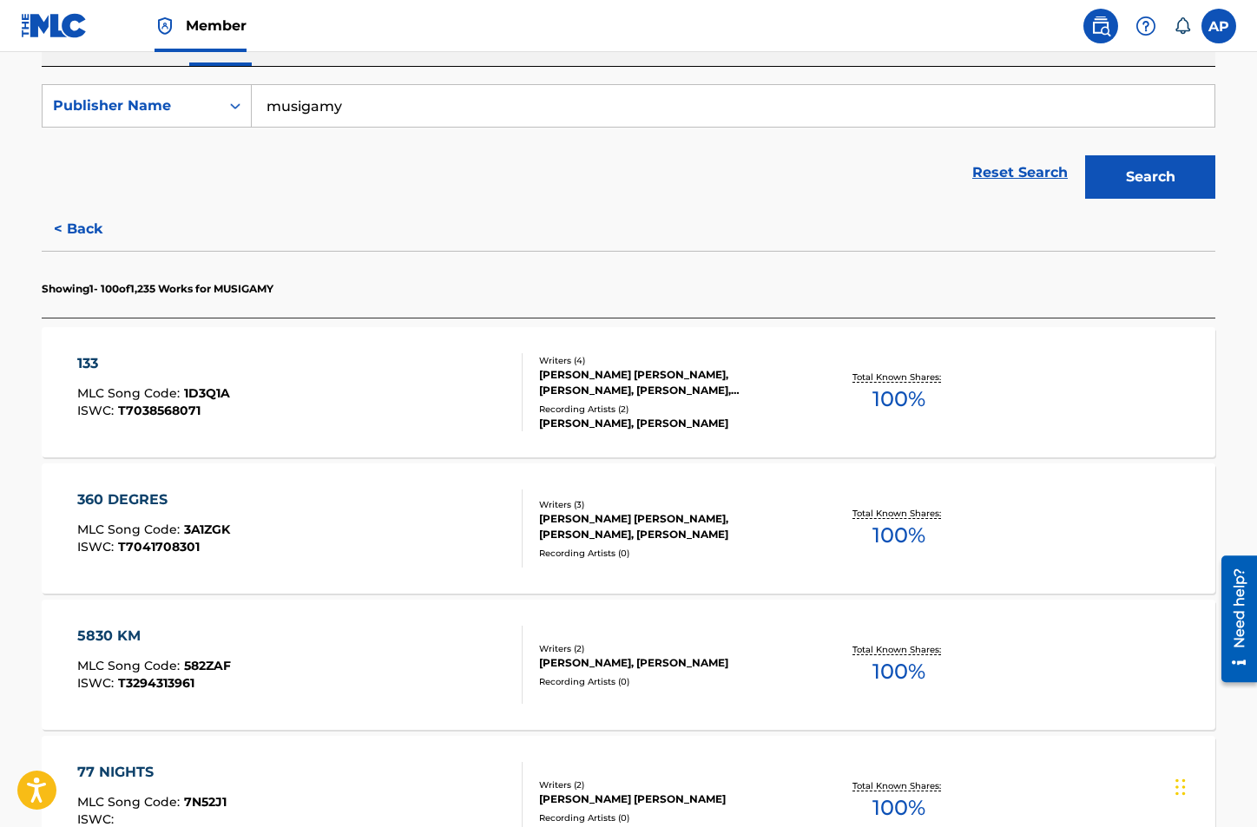
scroll to position [319, 0]
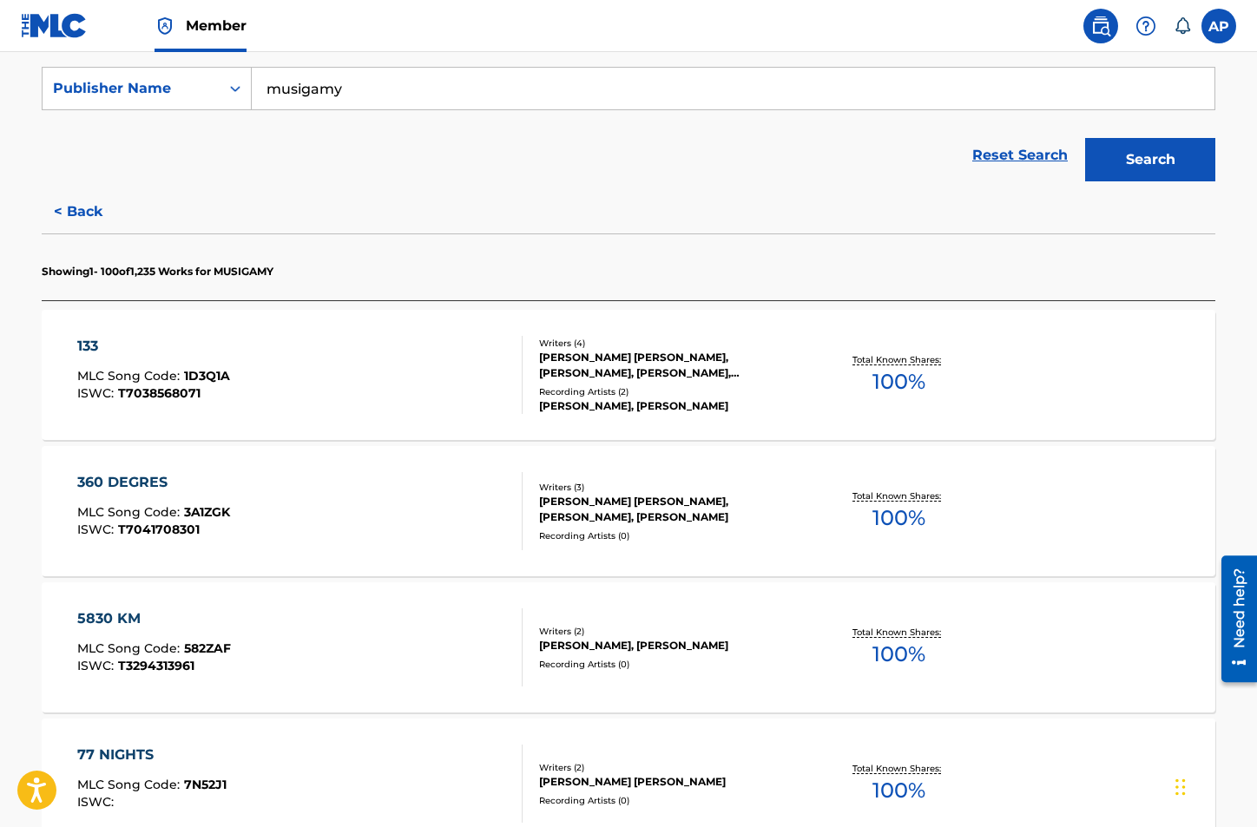
click at [489, 354] on div "133 MLC Song Code : 1D3Q1A ISWC : T7038568071" at bounding box center [300, 375] width 446 height 78
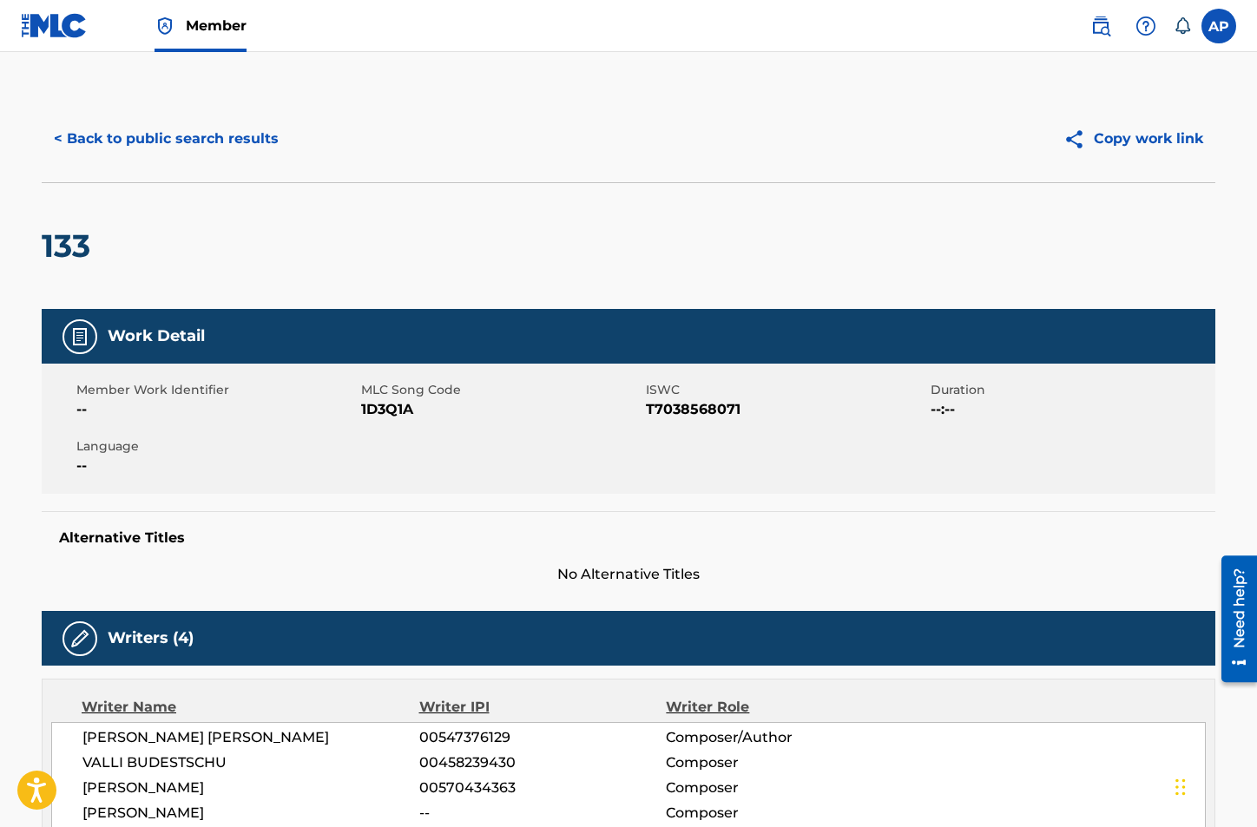
click at [162, 140] on button "< Back to public search results" at bounding box center [166, 138] width 249 height 43
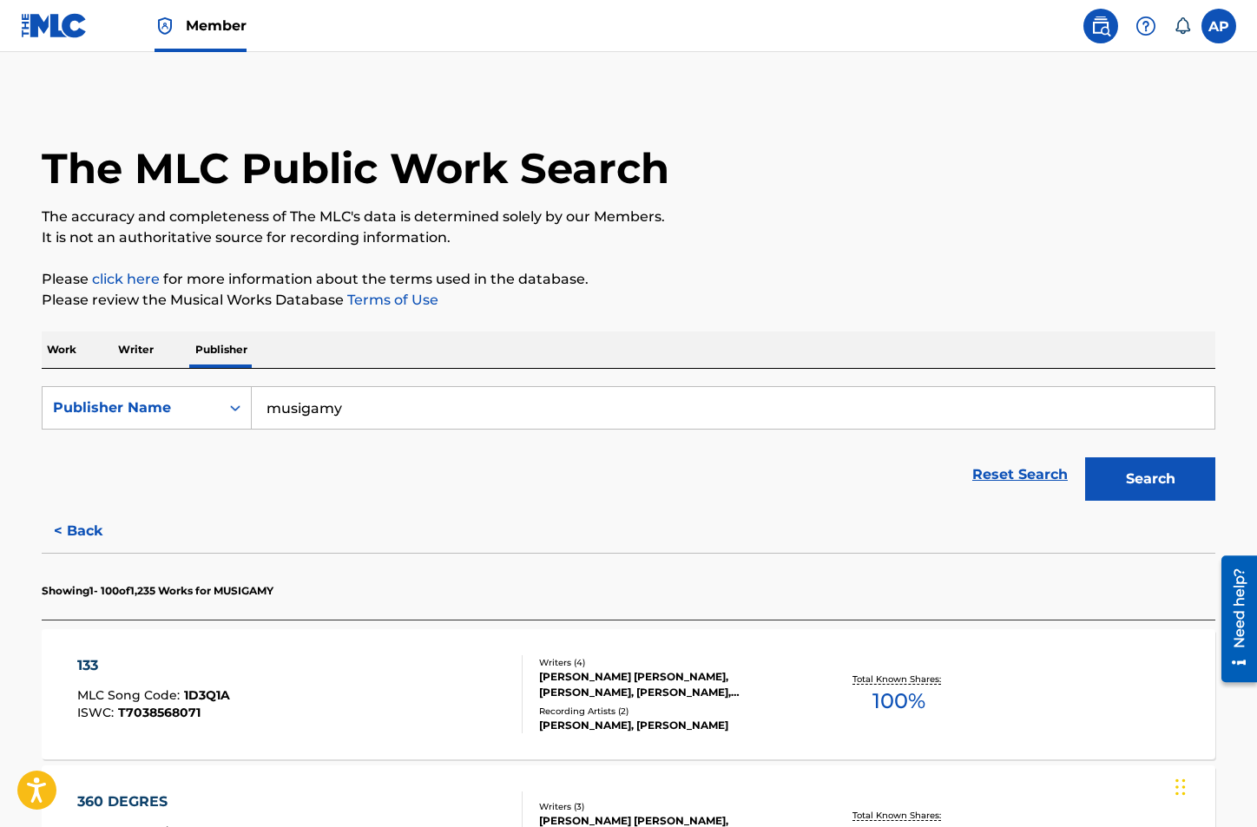
scroll to position [252, 0]
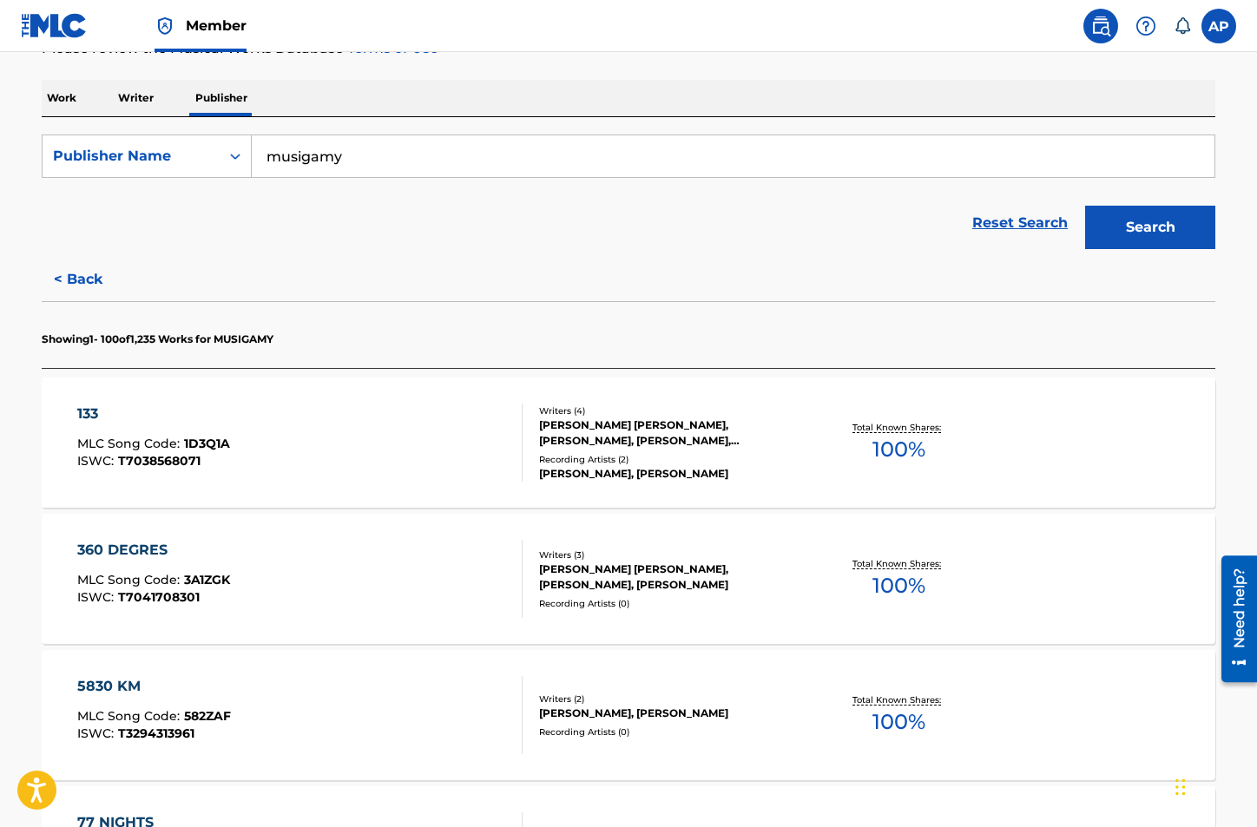
click at [484, 603] on div "360 DEGRES MLC Song Code : 3A1ZGK ISWC : T7041708301" at bounding box center [300, 579] width 446 height 78
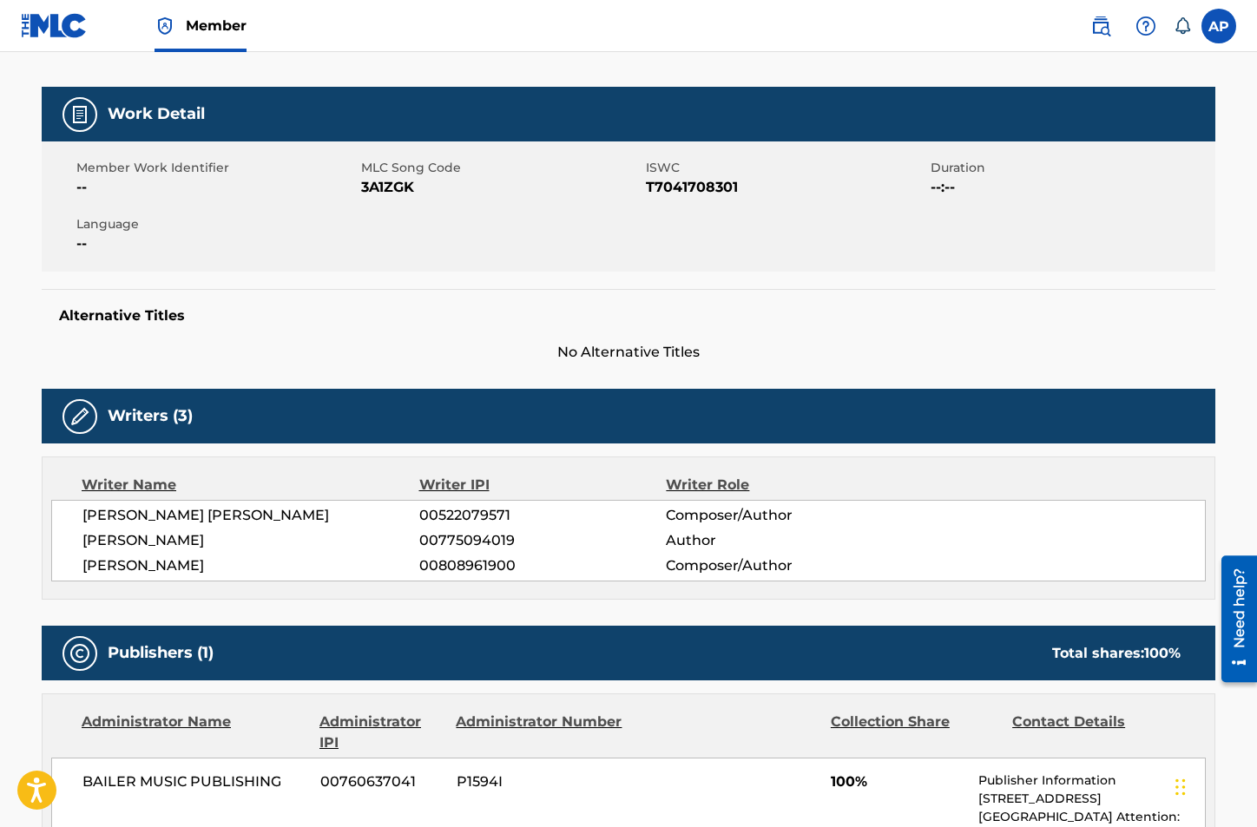
scroll to position [686, 0]
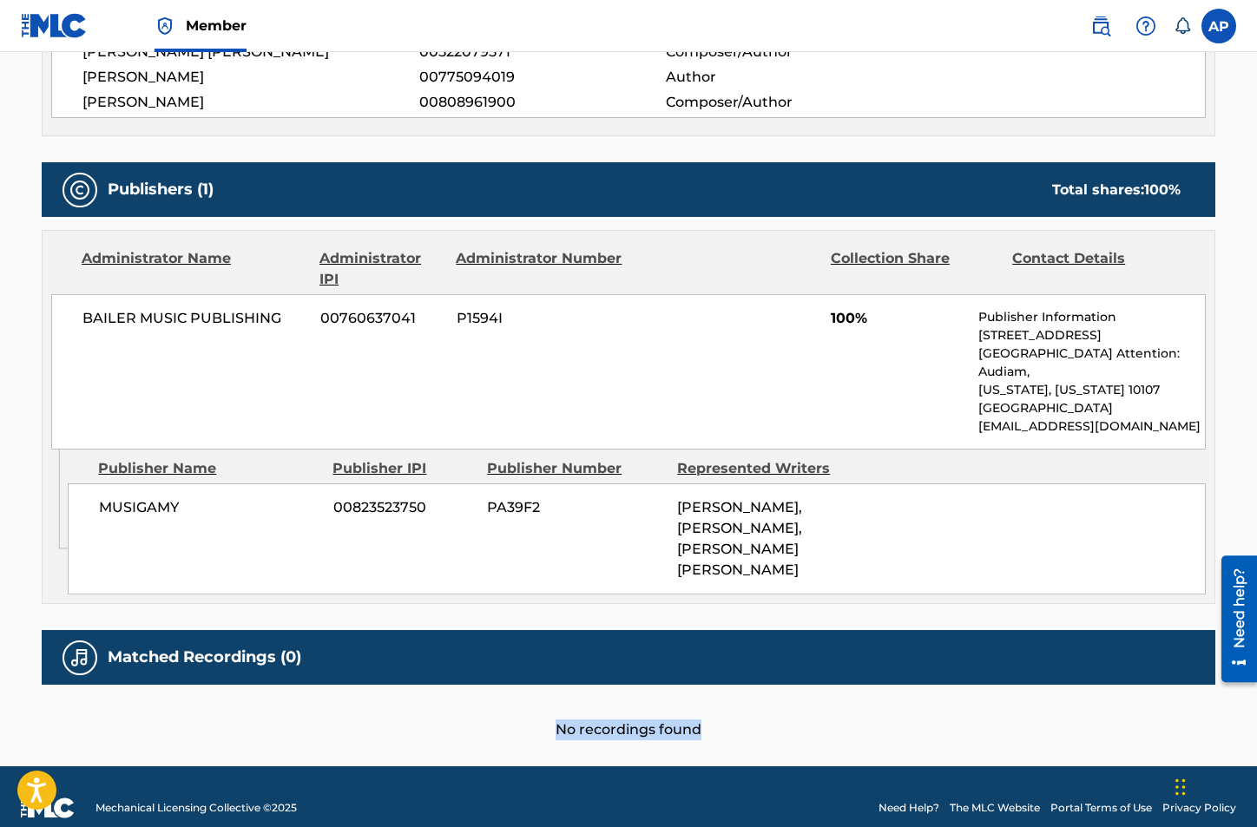
drag, startPoint x: 702, startPoint y: 706, endPoint x: 556, endPoint y: 709, distance: 146.8
click at [556, 709] on div "No recordings found" at bounding box center [629, 713] width 1174 height 56
